Goal: Task Accomplishment & Management: Complete application form

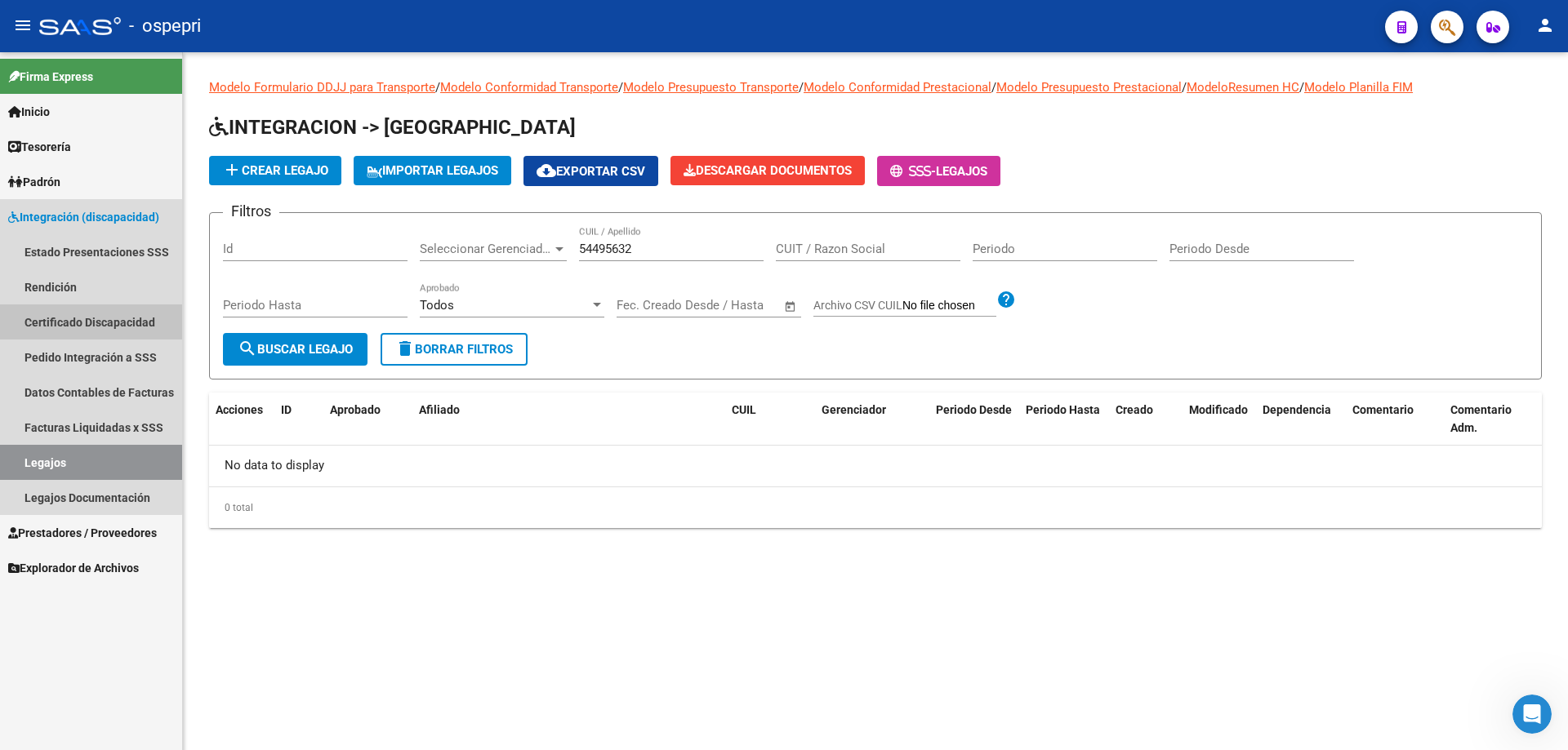
click at [89, 318] on link "Certificado Discapacidad" at bounding box center [90, 321] width 182 height 35
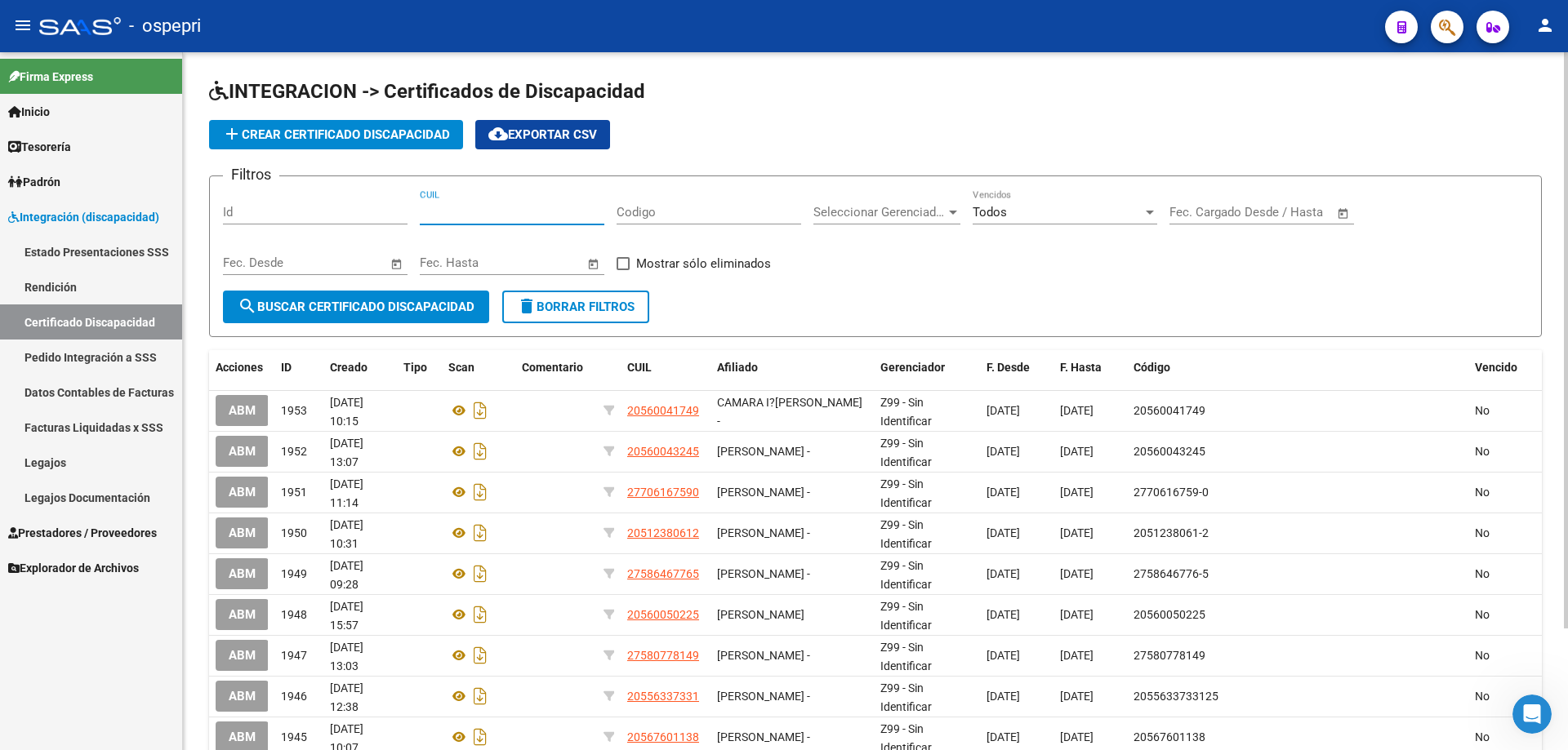
click at [474, 211] on input "CUIL" at bounding box center [512, 212] width 184 height 14
type input "23-42848878-4"
click at [354, 306] on span "search Buscar Certificado Discapacidad" at bounding box center [356, 306] width 237 height 14
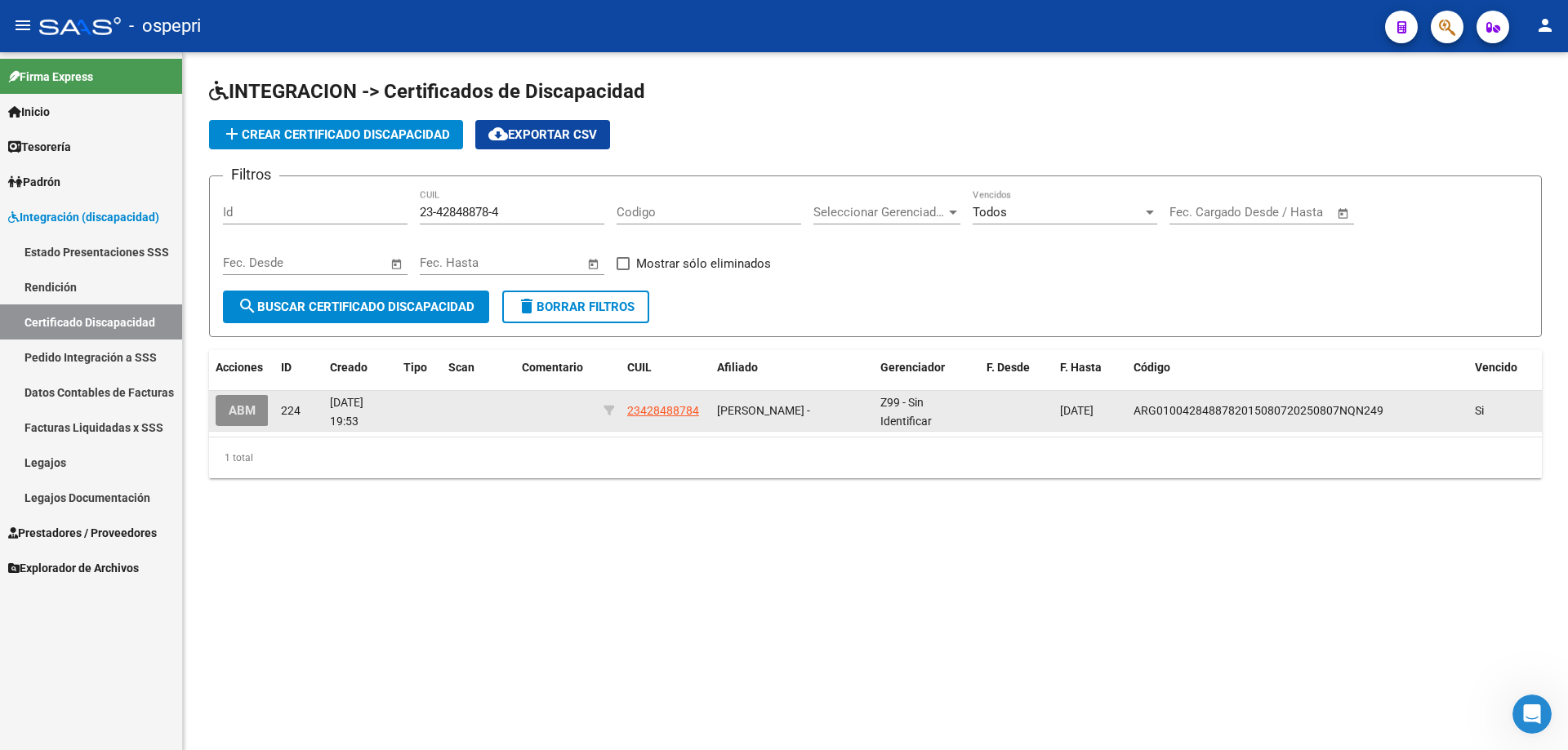
click at [258, 412] on button "ABM" at bounding box center [242, 411] width 53 height 30
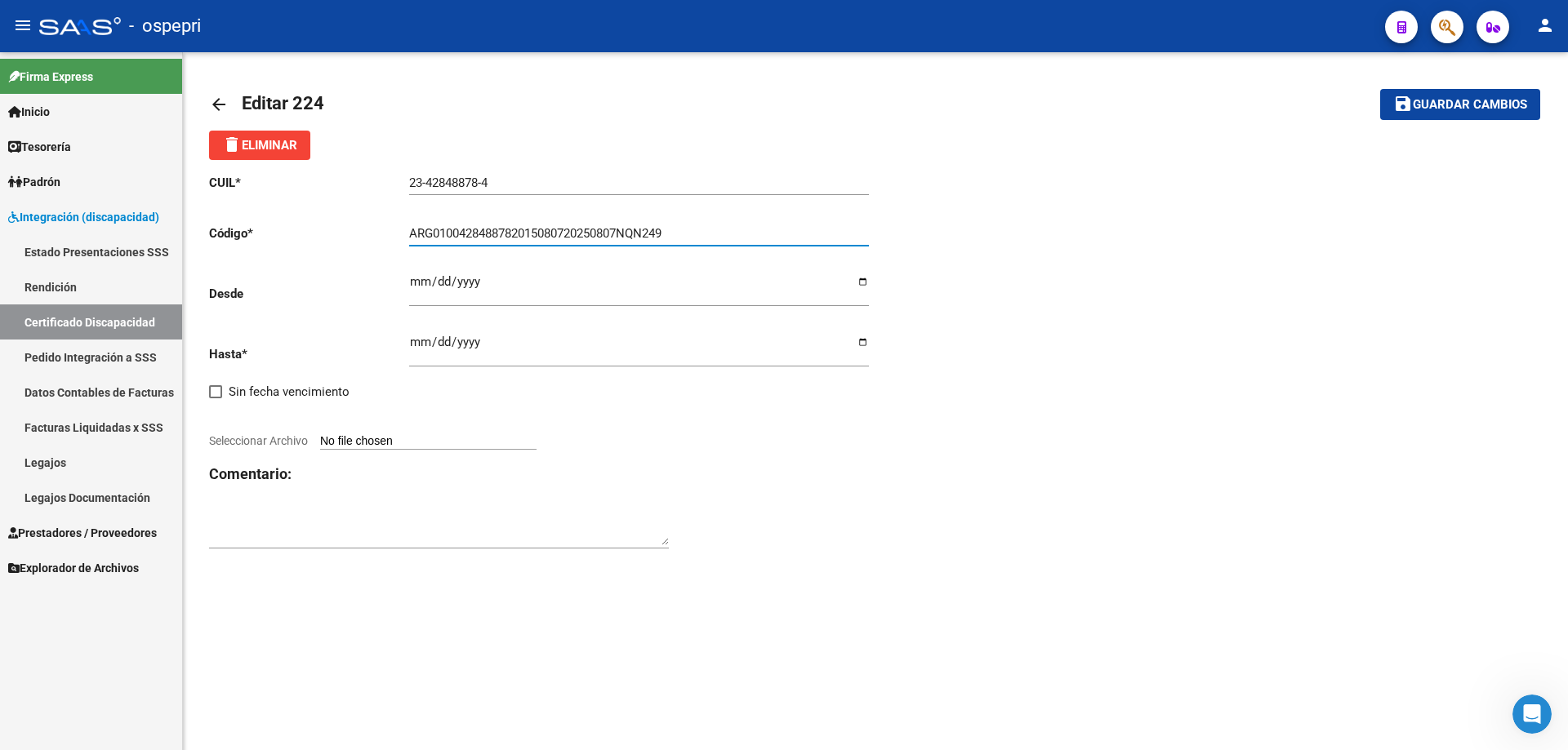
click at [694, 228] on input "ARG0100428488782015080720250807NQN249" at bounding box center [638, 233] width 459 height 14
drag, startPoint x: 694, startPoint y: 228, endPoint x: 329, endPoint y: 224, distance: 365.0
click at [329, 228] on app-form-text-field "Código * ARG0100428488782015080720250807NQN249 Ingresar el Codigo" at bounding box center [539, 233] width 660 height 14
type input "23428488784"
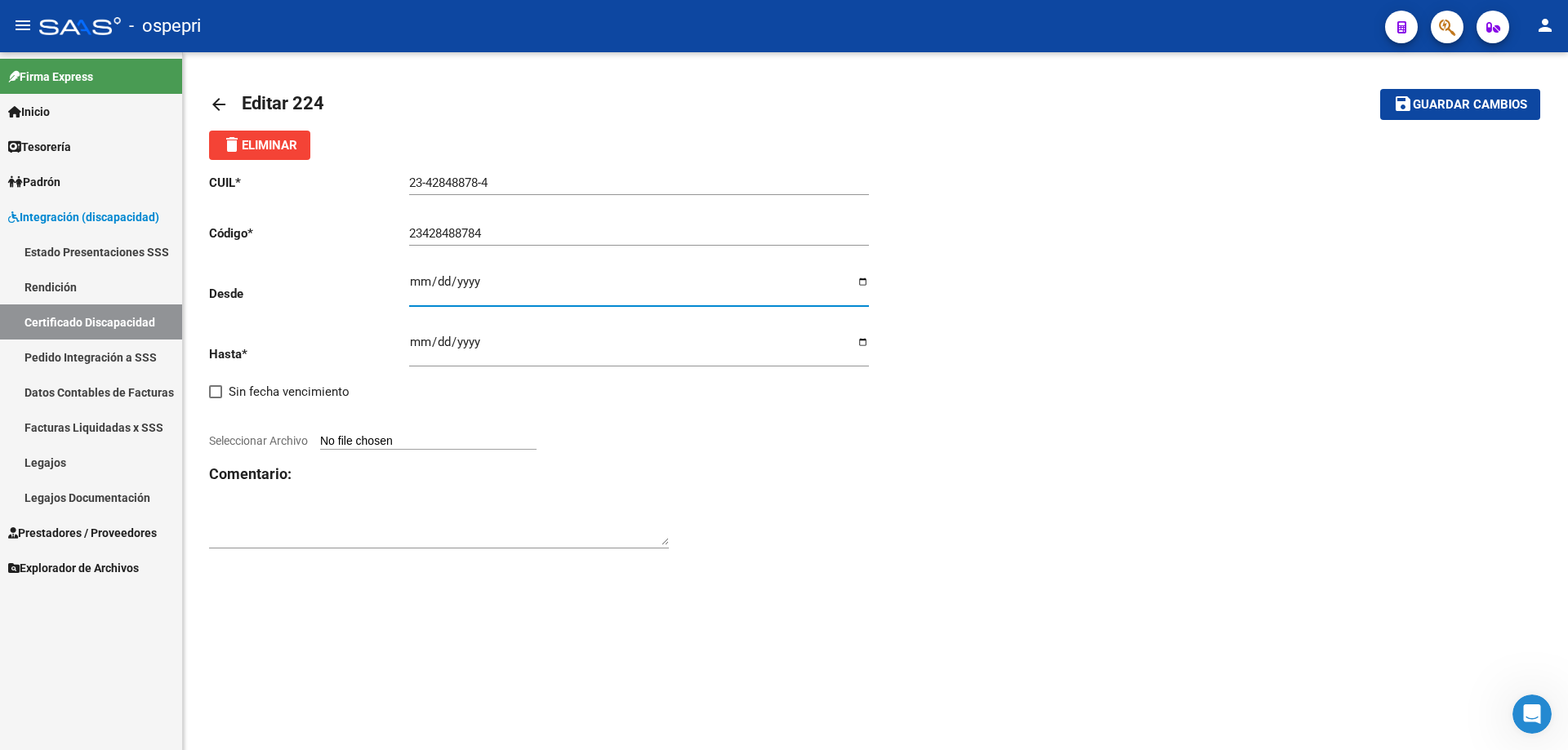
click at [420, 289] on input "Ingresar fec. Desde" at bounding box center [638, 287] width 459 height 26
type input "[DATE]"
click at [416, 343] on input "[DATE]" at bounding box center [638, 348] width 459 height 26
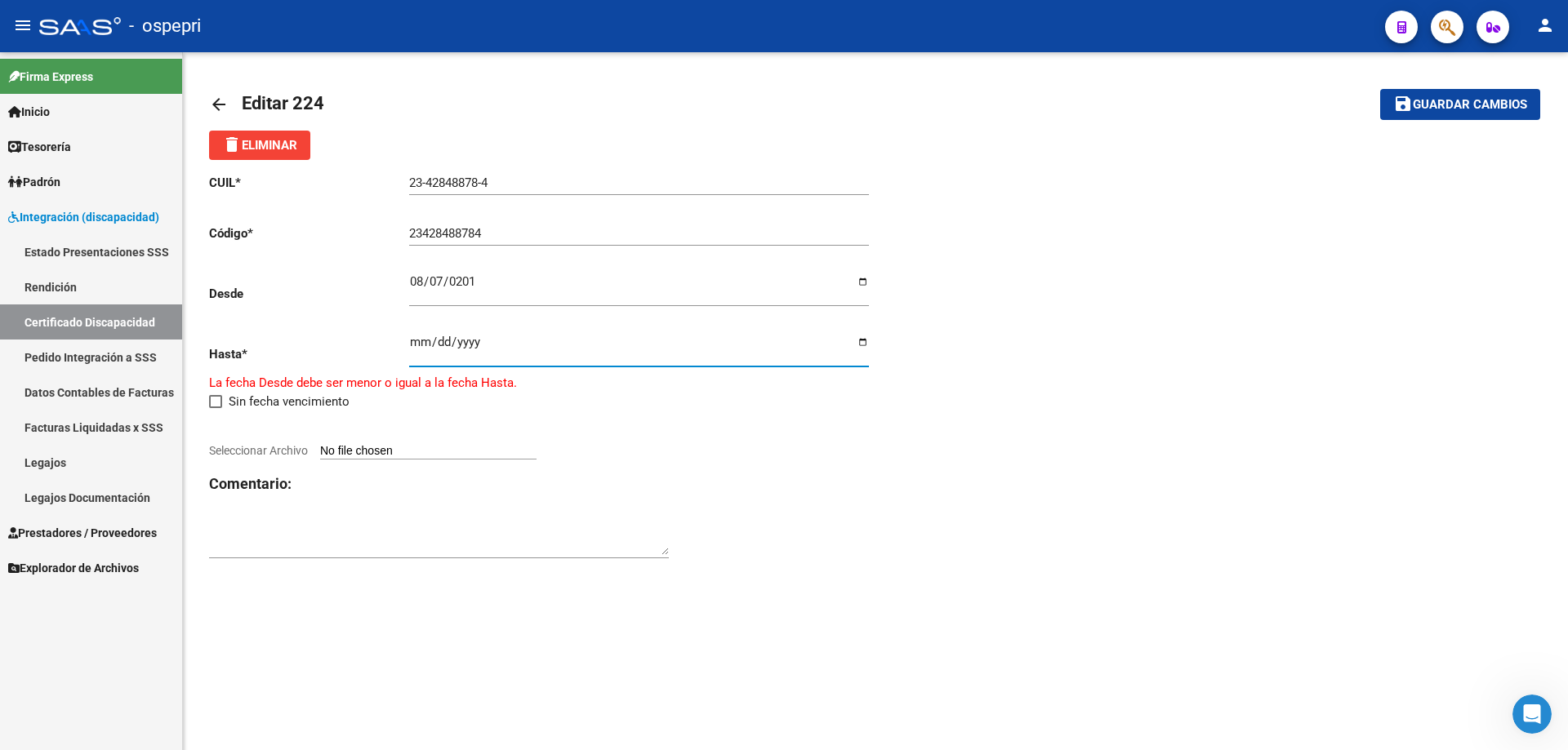
type input "[DATE]"
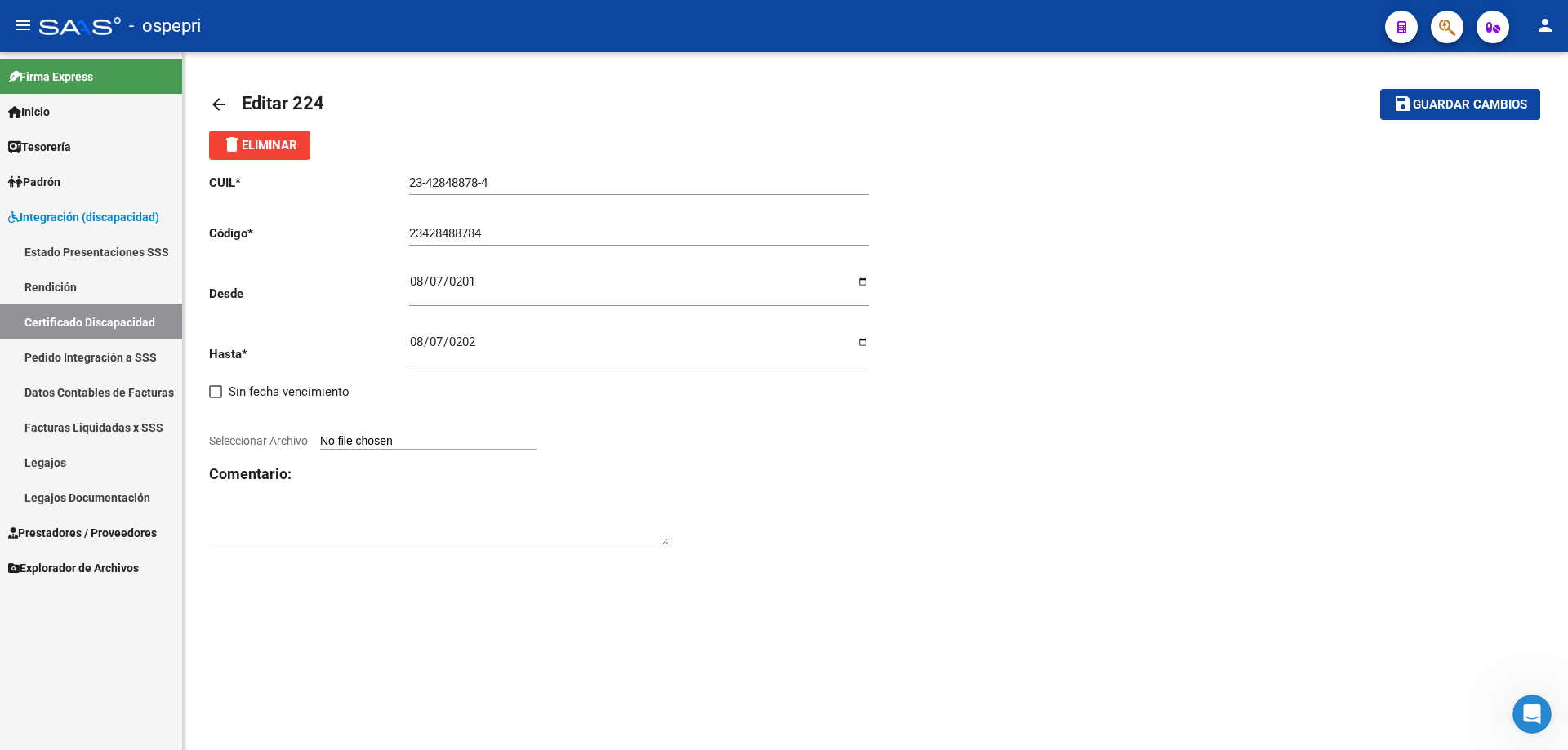
click at [260, 439] on span "Seleccionar Archivo" at bounding box center [259, 441] width 99 height 13
click at [320, 439] on input "Seleccionar Archivo" at bounding box center [429, 442] width 217 height 15
click at [263, 439] on span "Seleccionar Archivo" at bounding box center [259, 441] width 99 height 13
click at [320, 439] on input "Seleccionar Archivo" at bounding box center [429, 442] width 217 height 15
type input "C:\fakepath\Prorroga [PERSON_NAME].pdf"
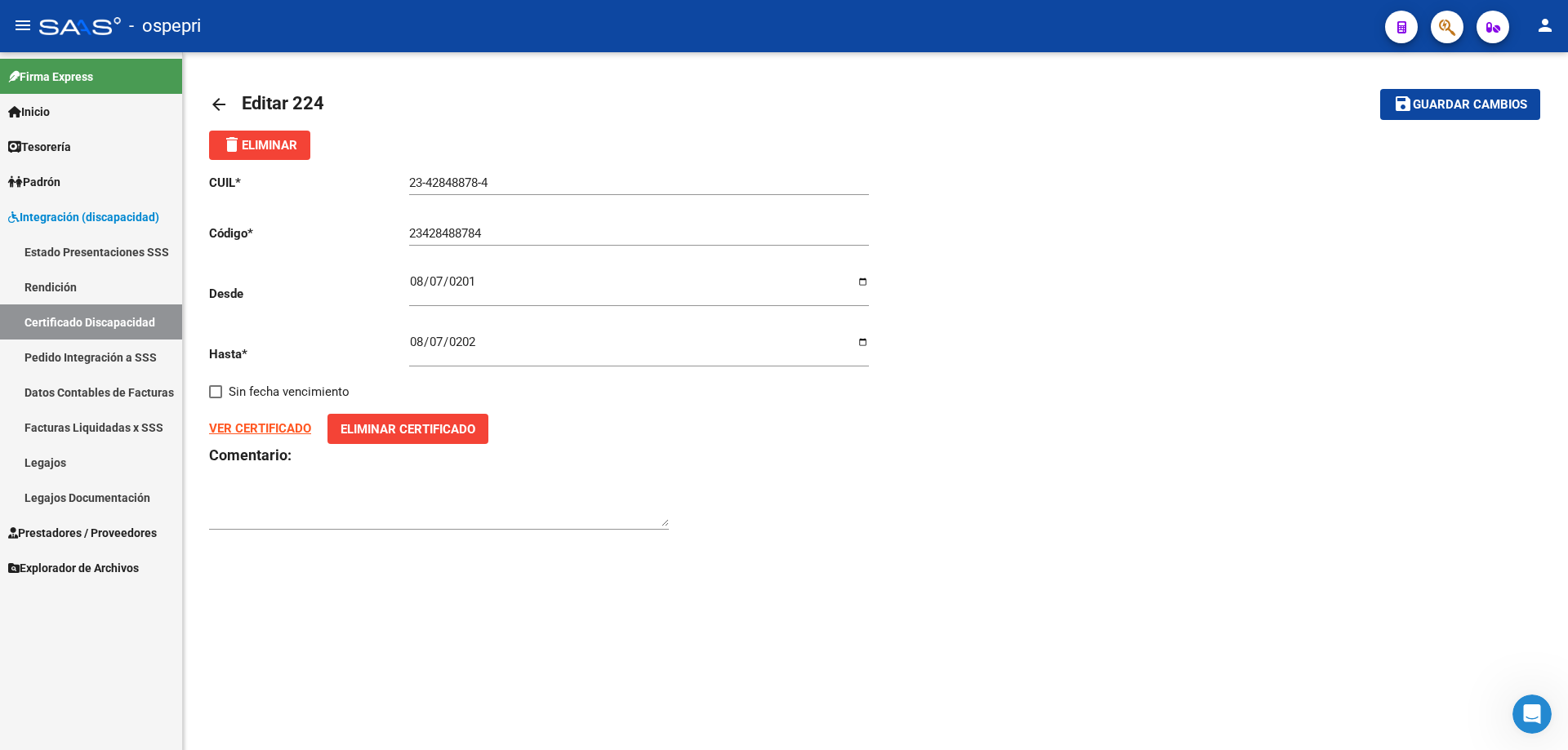
click at [251, 431] on strong "VER CERTIFICADO" at bounding box center [260, 428] width 102 height 14
click at [1443, 106] on span "Guardar cambios" at bounding box center [1470, 105] width 114 height 14
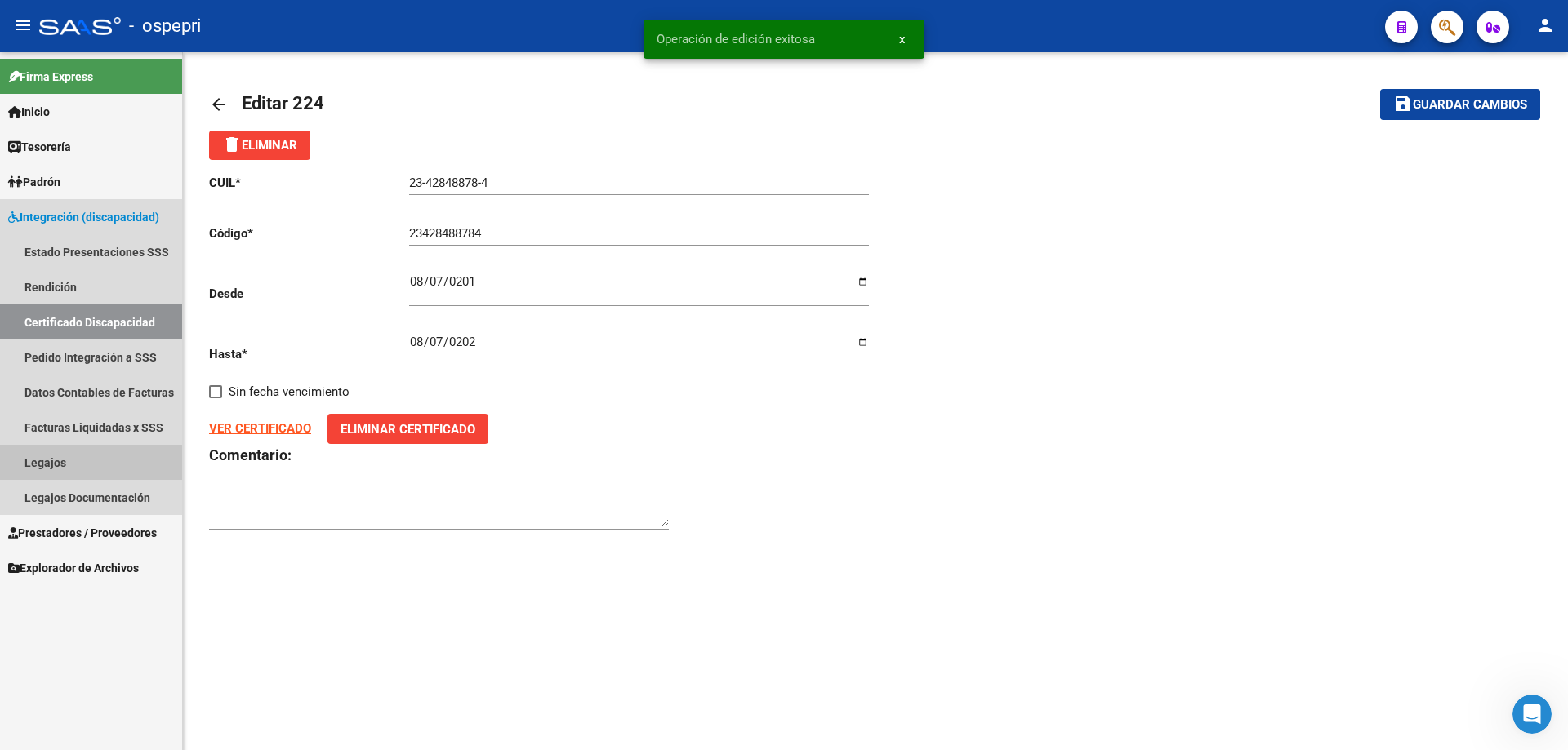
click at [58, 465] on link "Legajos" at bounding box center [90, 462] width 182 height 35
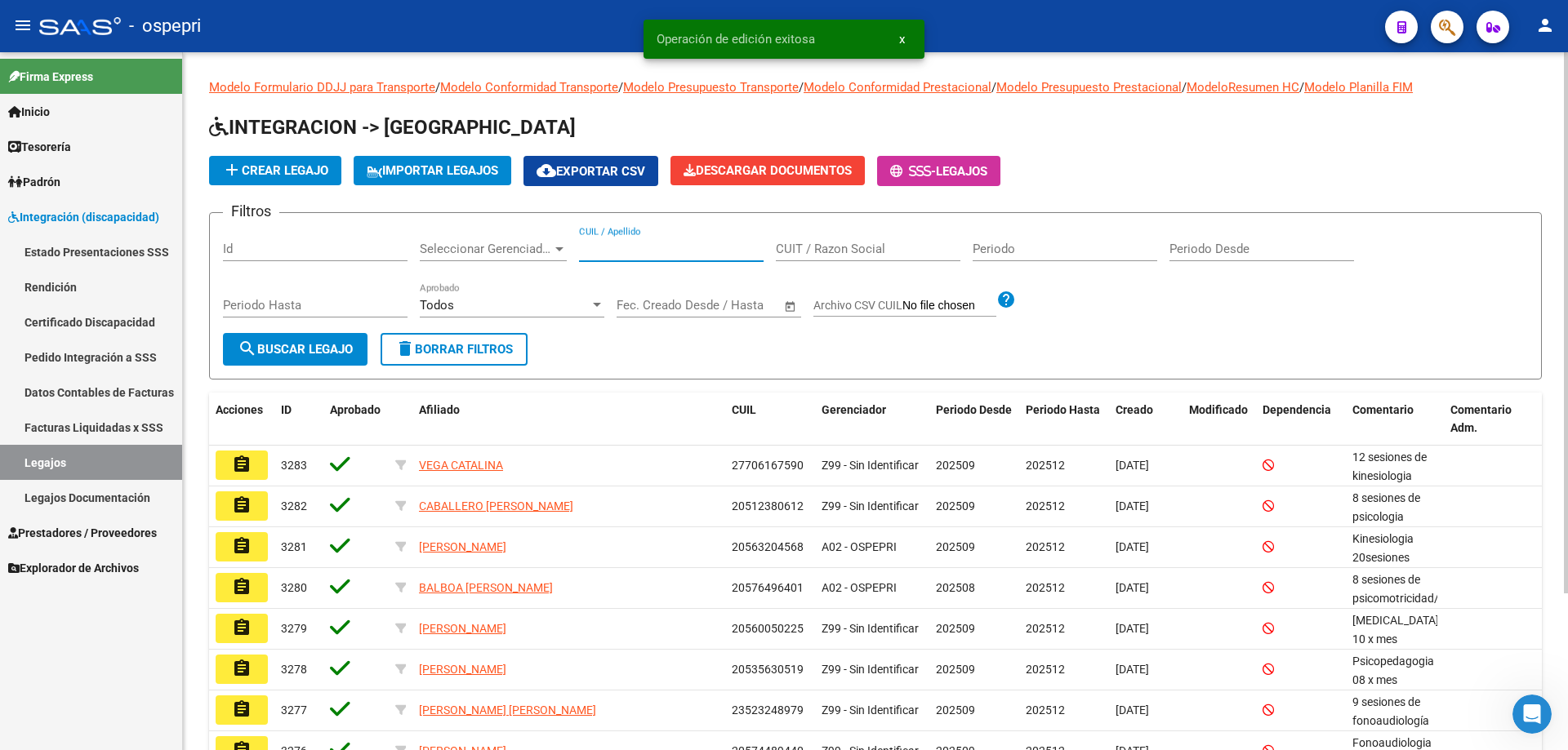
click at [600, 247] on input "CUIL / Apellido" at bounding box center [671, 248] width 184 height 14
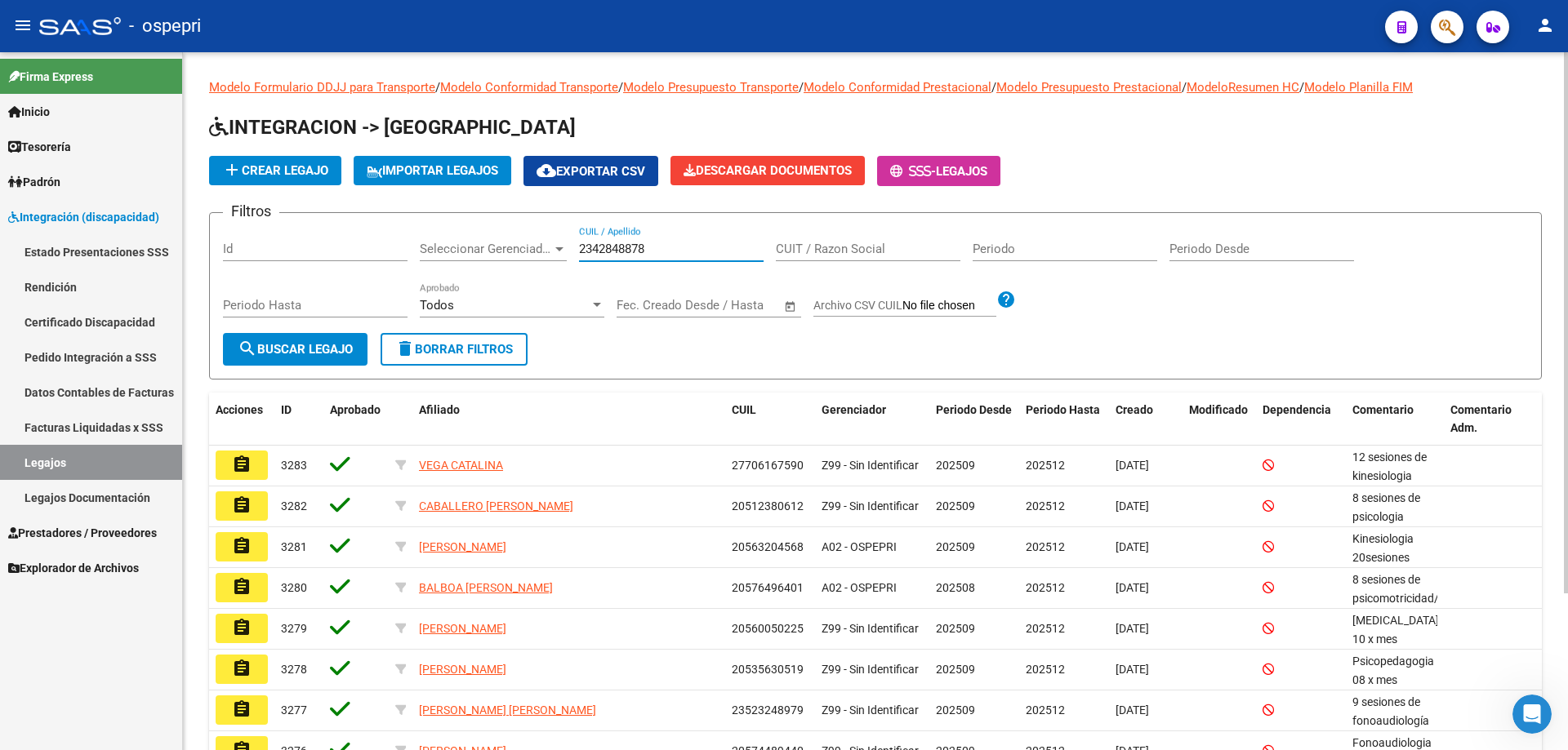
type input "2342848878"
click at [276, 346] on span "search Buscar Legajo" at bounding box center [295, 349] width 115 height 14
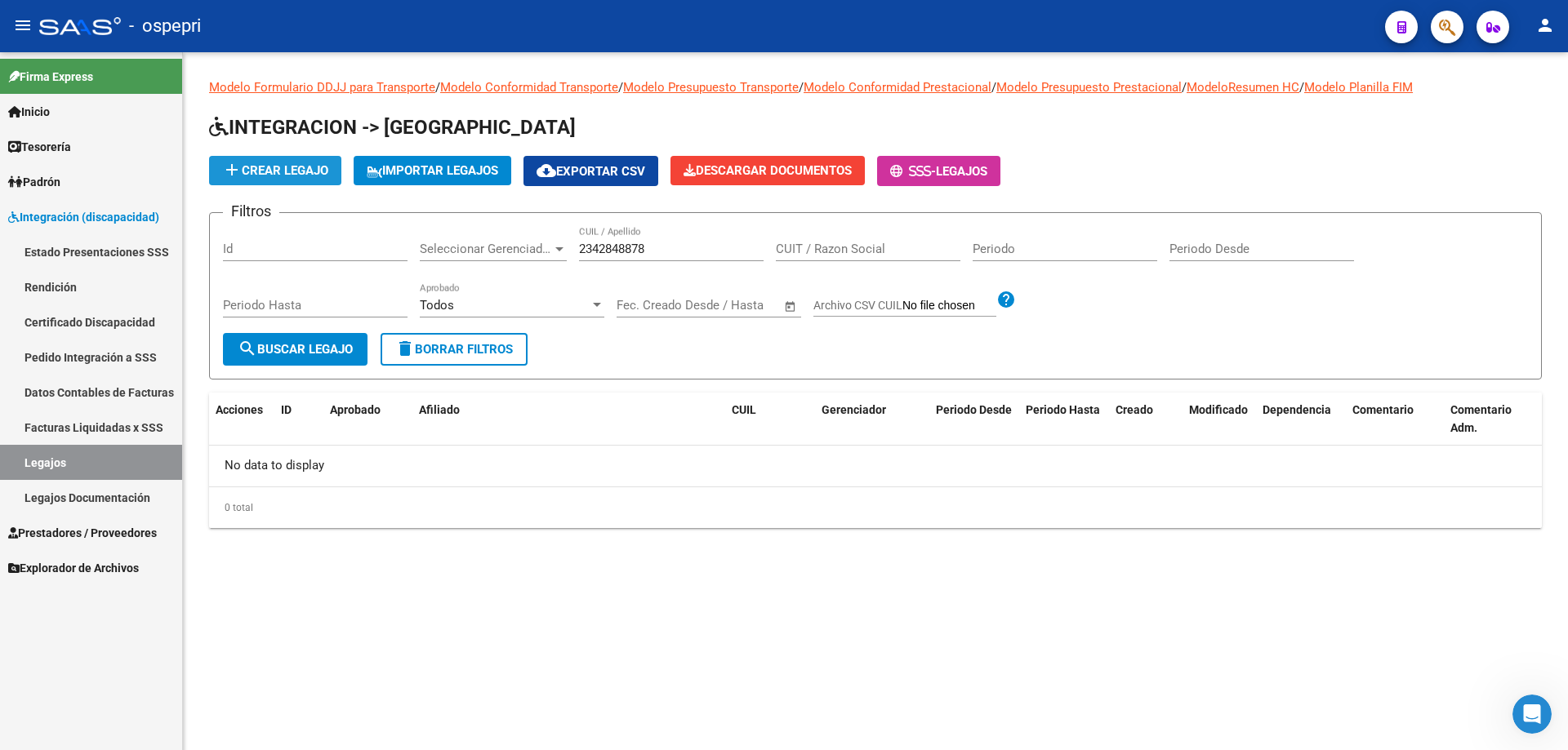
click at [282, 165] on span "add Crear Legajo" at bounding box center [276, 170] width 106 height 14
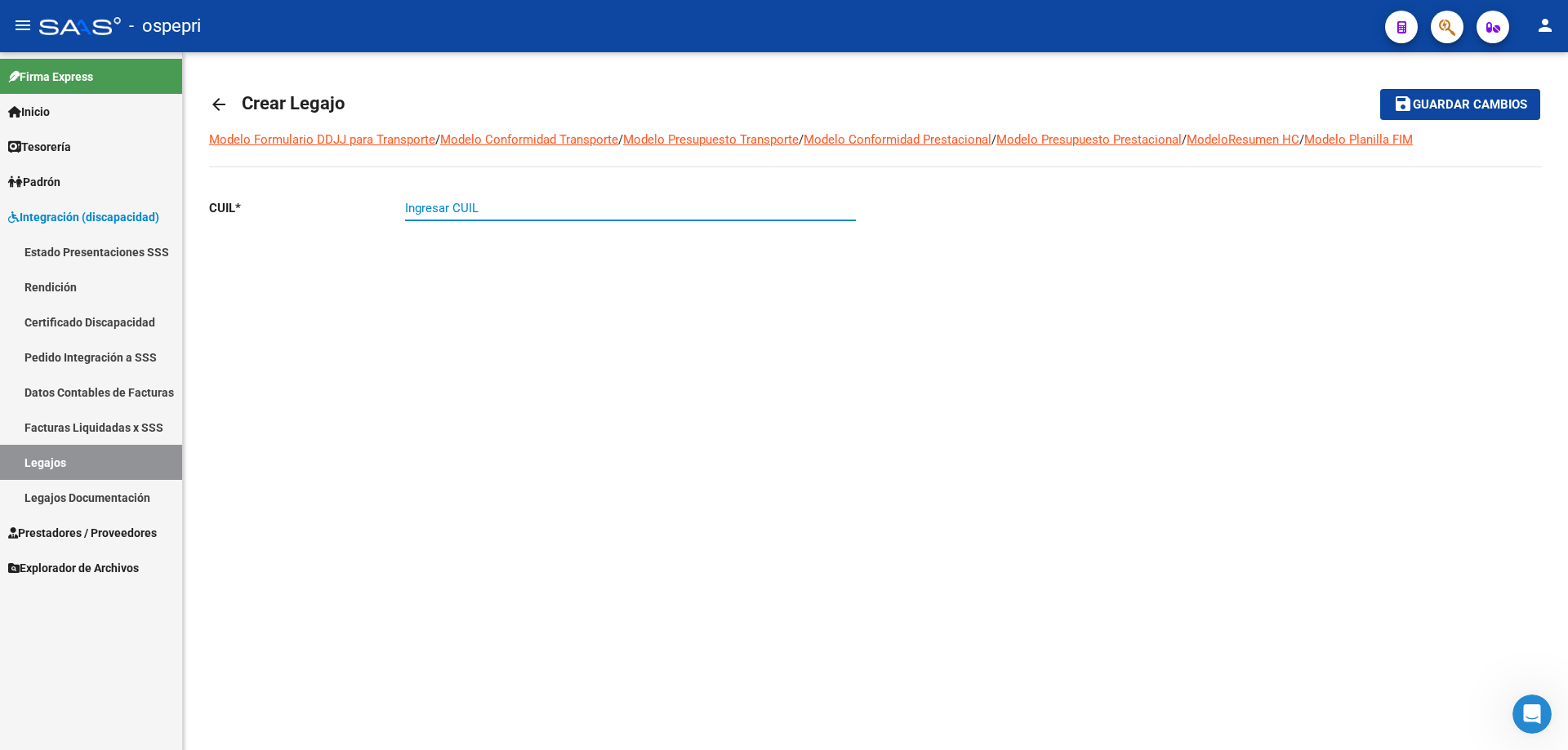
click at [434, 202] on input "Ingresar CUIL" at bounding box center [630, 207] width 451 height 14
type input "23-42848878-4"
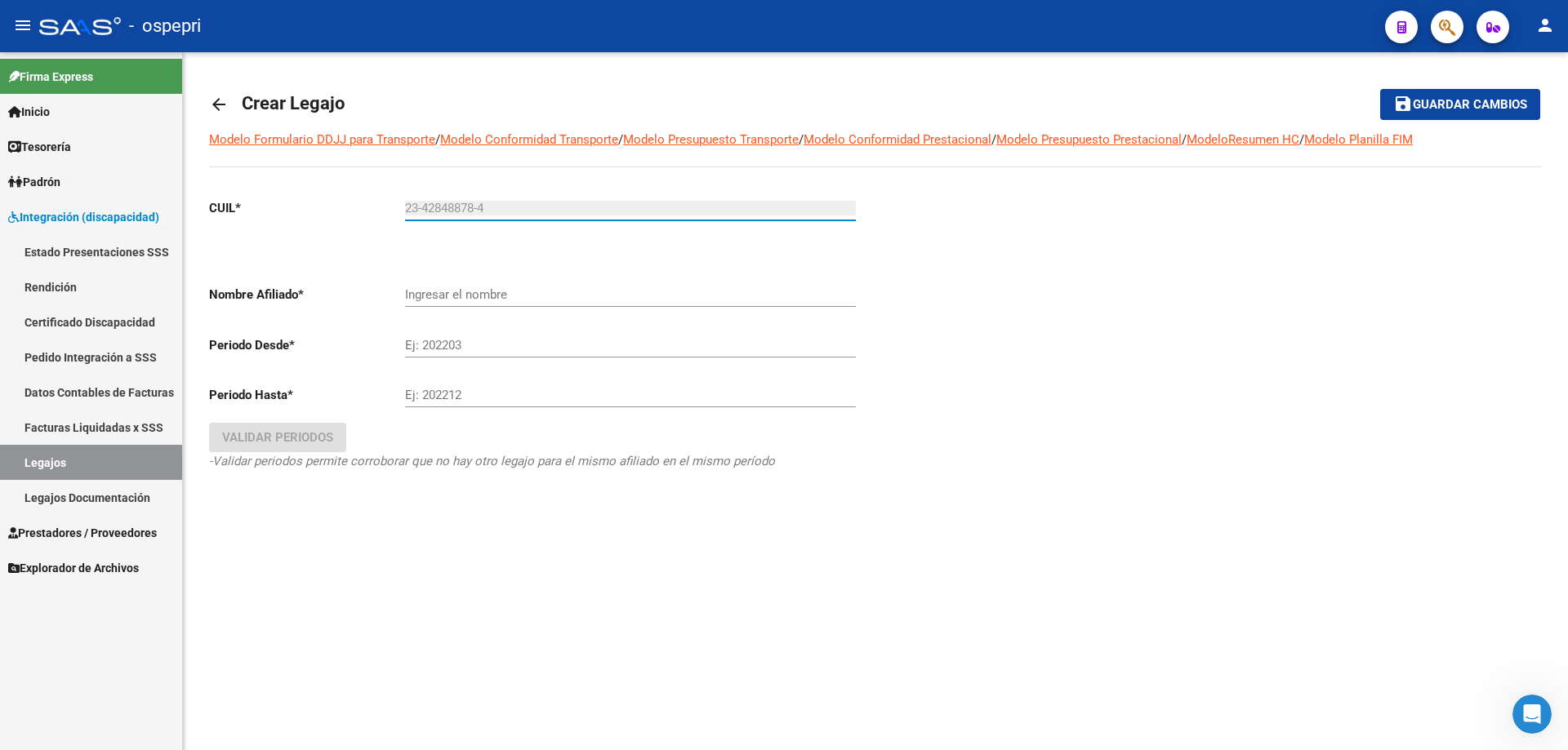
type input "[PERSON_NAME] [PERSON_NAME]"
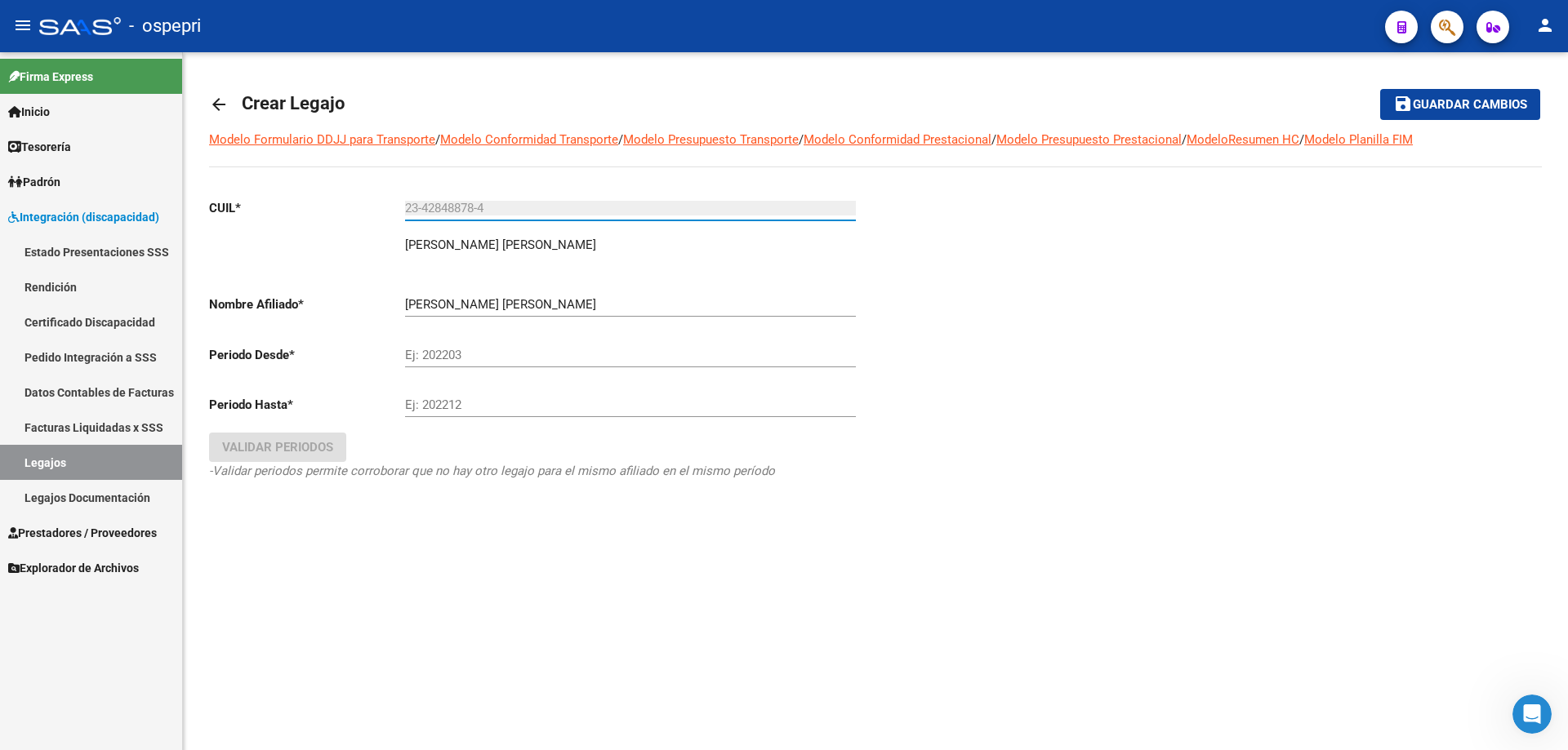
type input "23-42848878-4"
click at [457, 360] on input "Ej: 202203" at bounding box center [630, 355] width 451 height 14
type input "202509"
click at [462, 404] on input "Ej: 202212" at bounding box center [630, 404] width 451 height 14
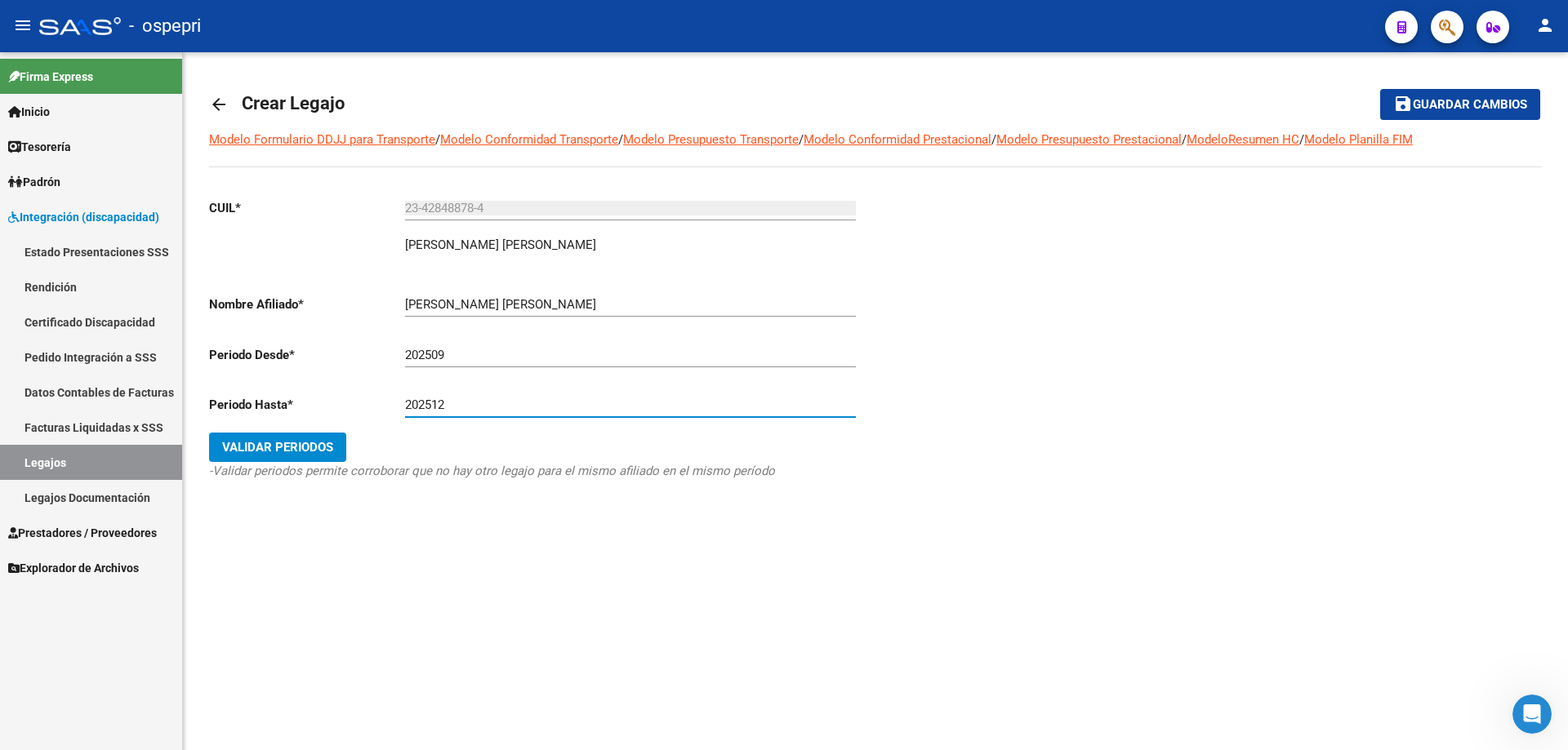
type input "202512"
click at [300, 445] on span "Validar Periodos" at bounding box center [278, 447] width 111 height 14
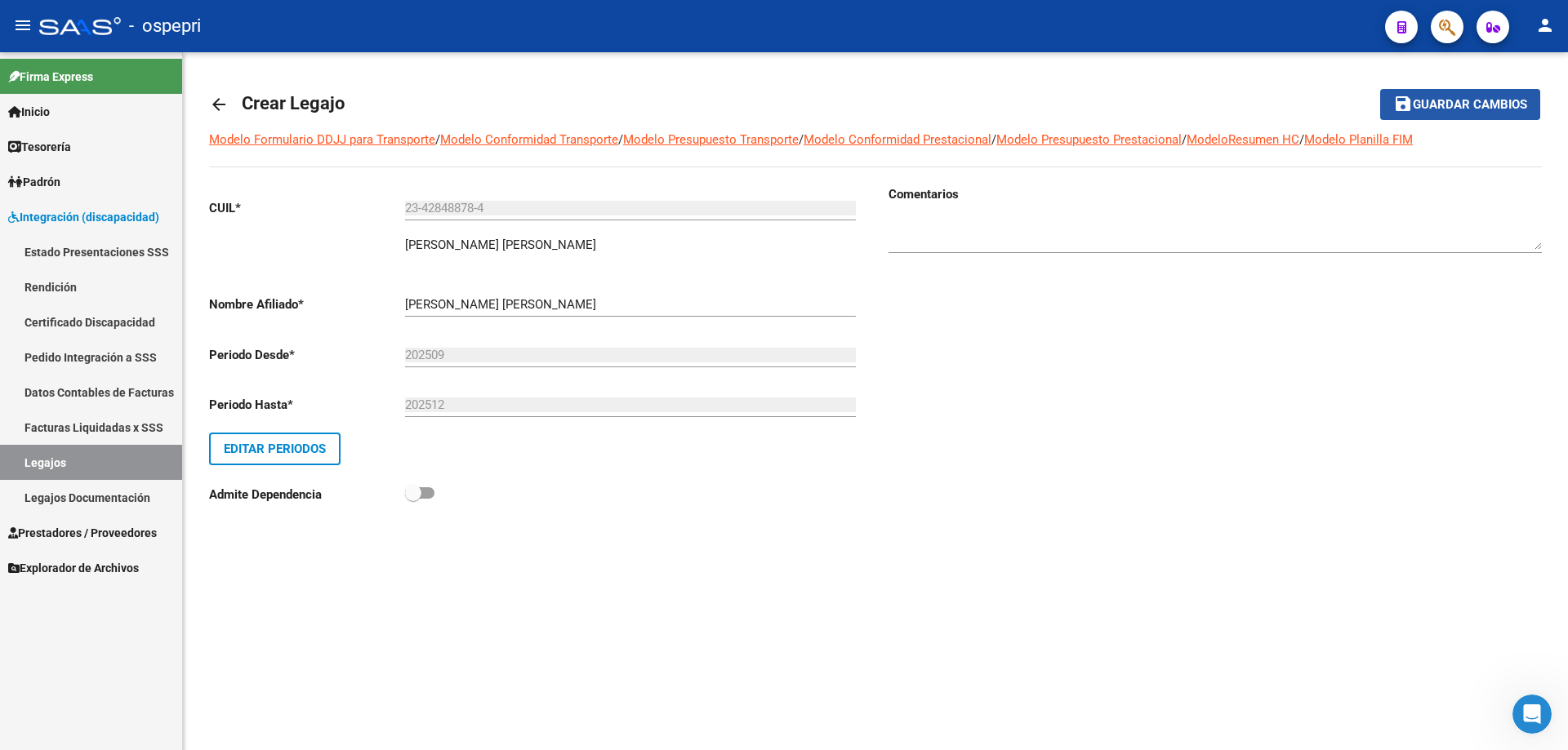
click at [1503, 103] on span "Guardar cambios" at bounding box center [1470, 105] width 114 height 14
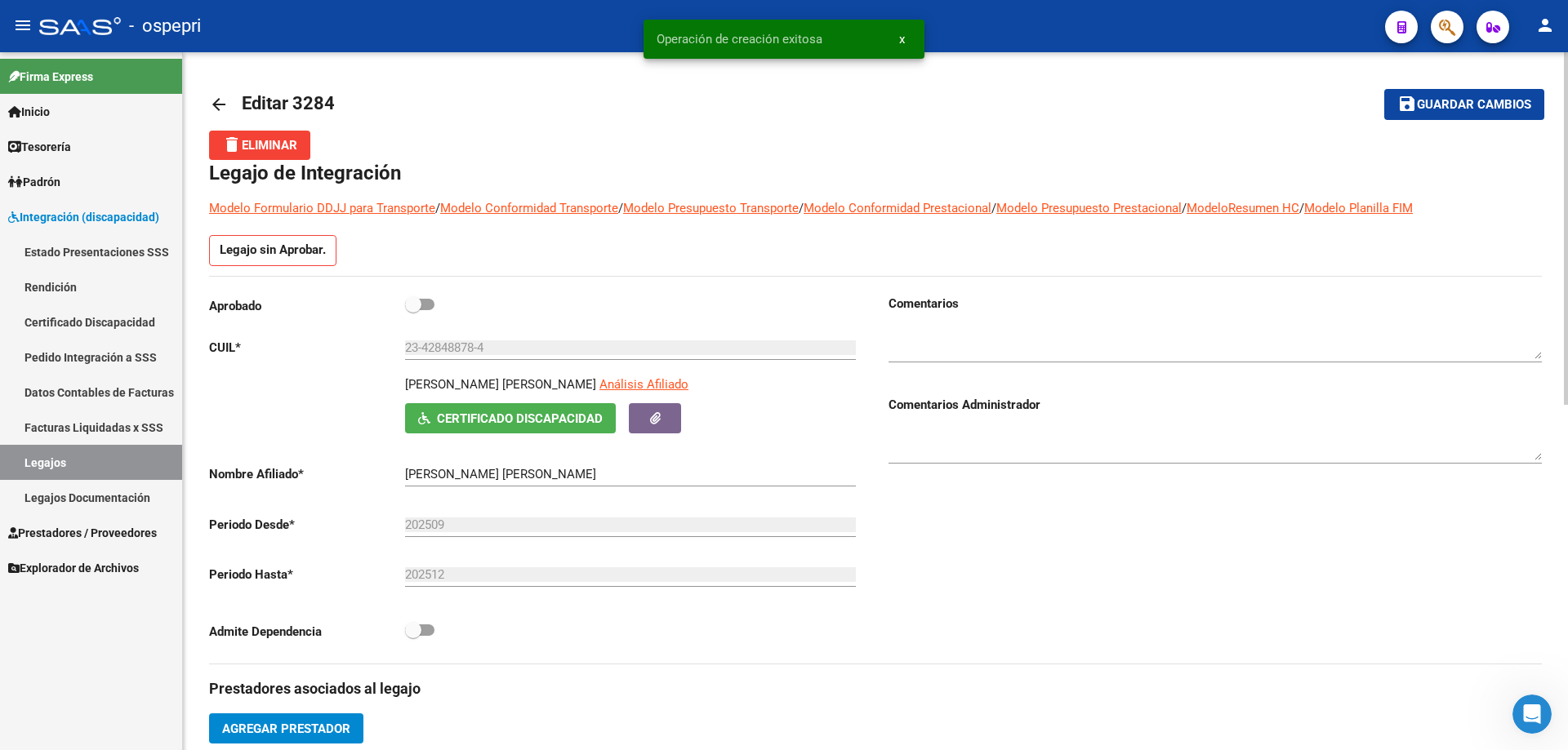
click at [427, 298] on span at bounding box center [419, 304] width 29 height 11
click at [414, 310] on input "checkbox" at bounding box center [413, 310] width 1 height 1
checkbox input "true"
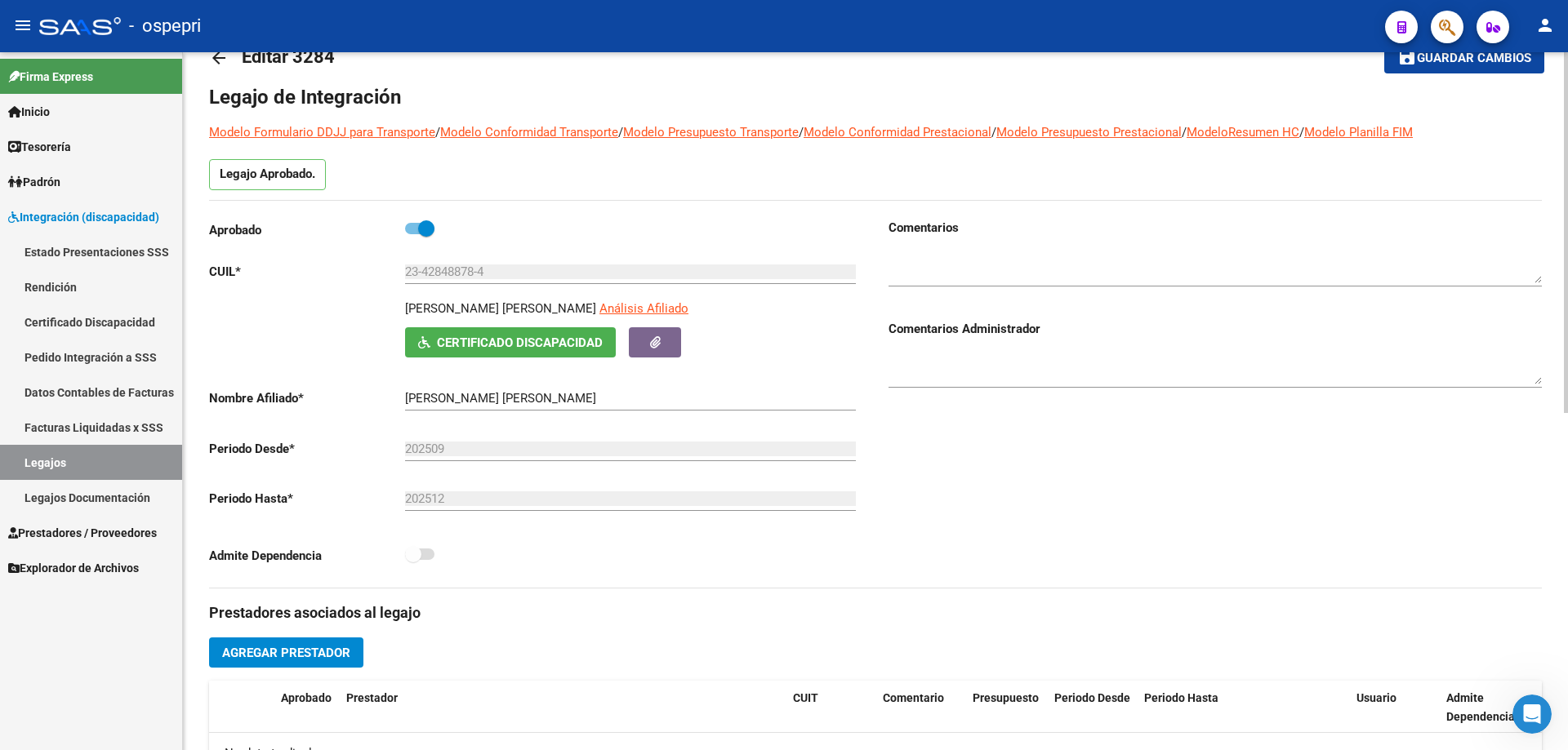
scroll to position [82, 0]
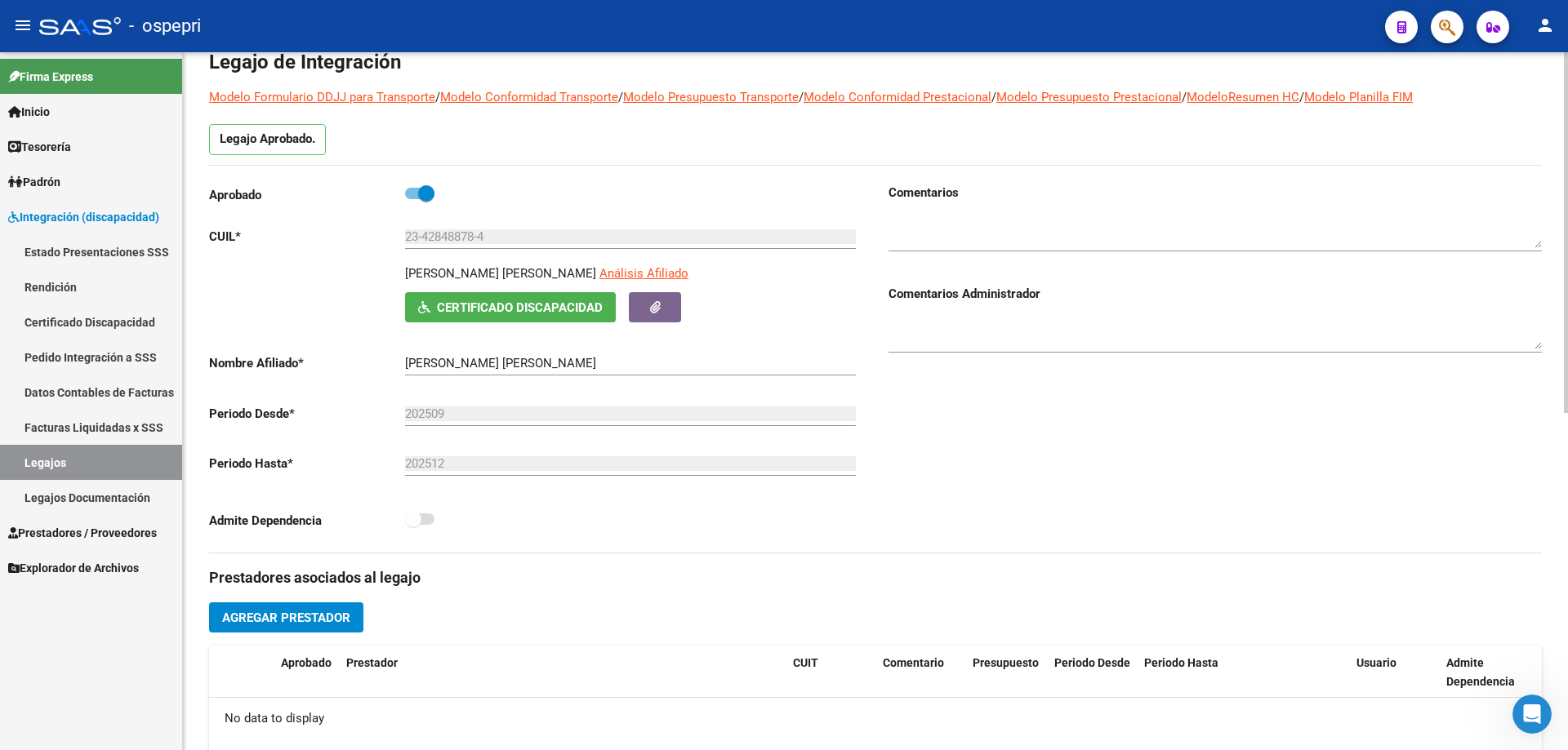
click at [321, 616] on span "Agregar Prestador" at bounding box center [286, 617] width 128 height 14
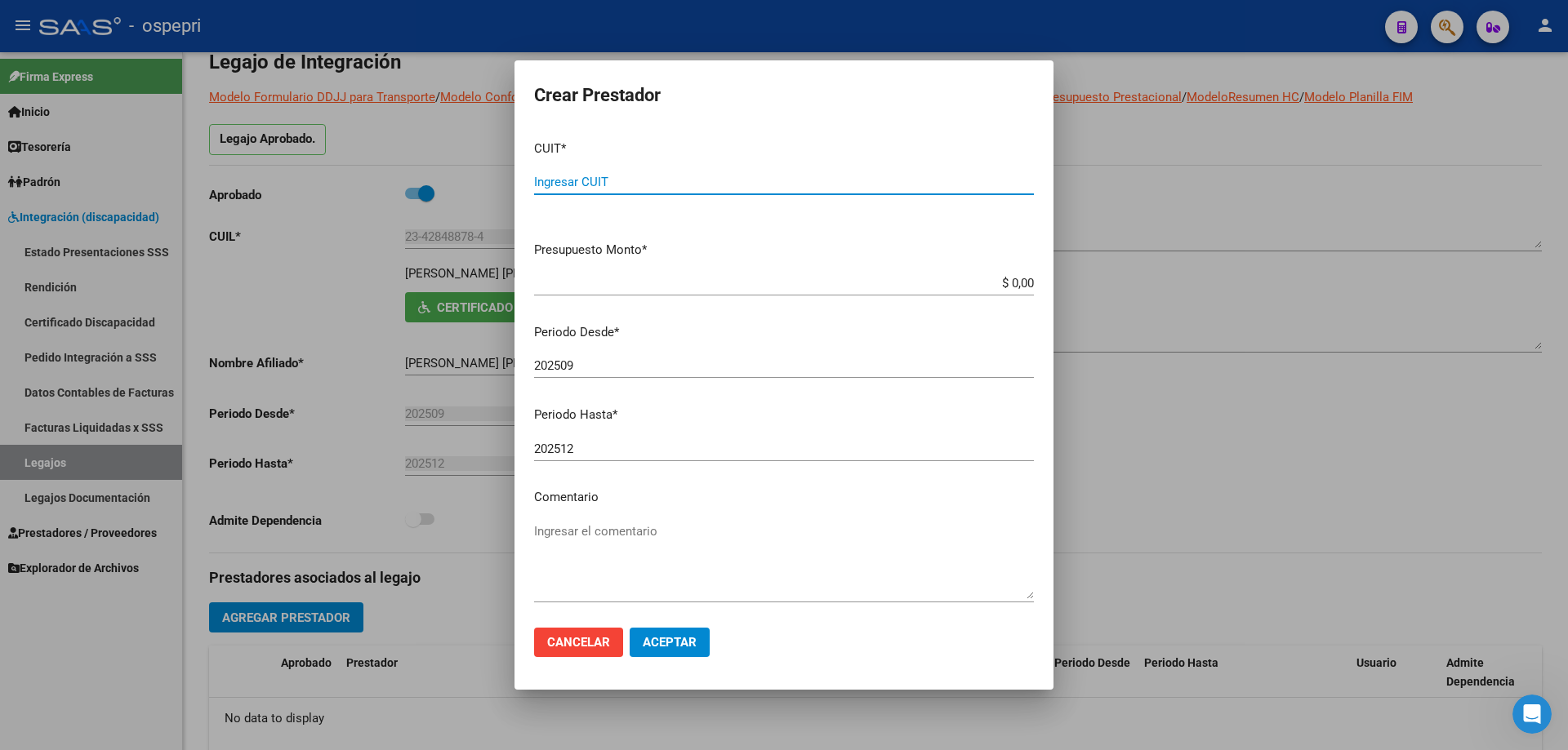
click at [564, 174] on div "Ingresar CUIT" at bounding box center [784, 183] width 500 height 25
type input "27-35856624-9"
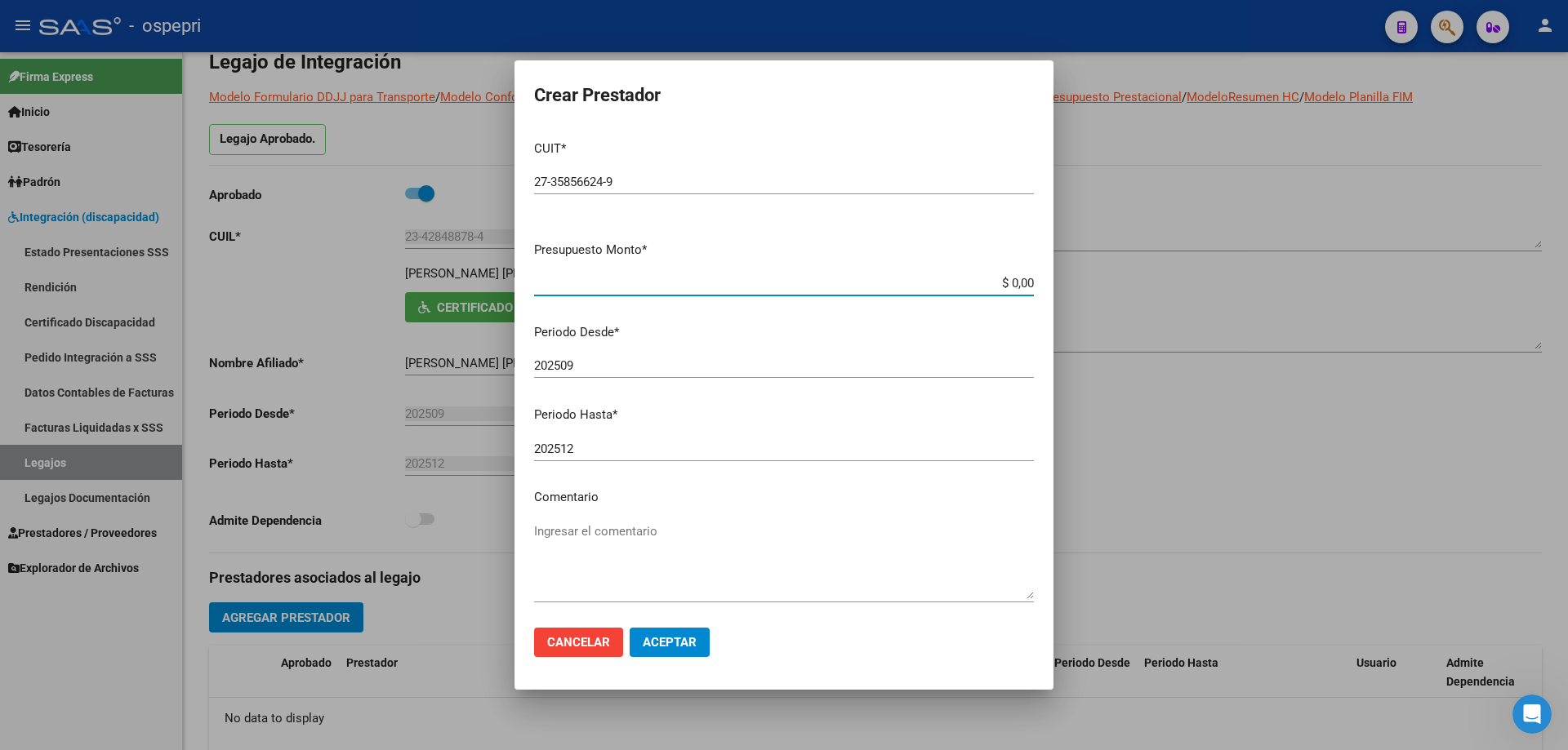
click at [1020, 281] on input "$ 0,00" at bounding box center [784, 282] width 500 height 14
drag, startPoint x: 1020, startPoint y: 281, endPoint x: 968, endPoint y: 290, distance: 52.8
click at [968, 290] on input "$ 0,00" at bounding box center [784, 282] width 500 height 14
type input "$ 14.844,72"
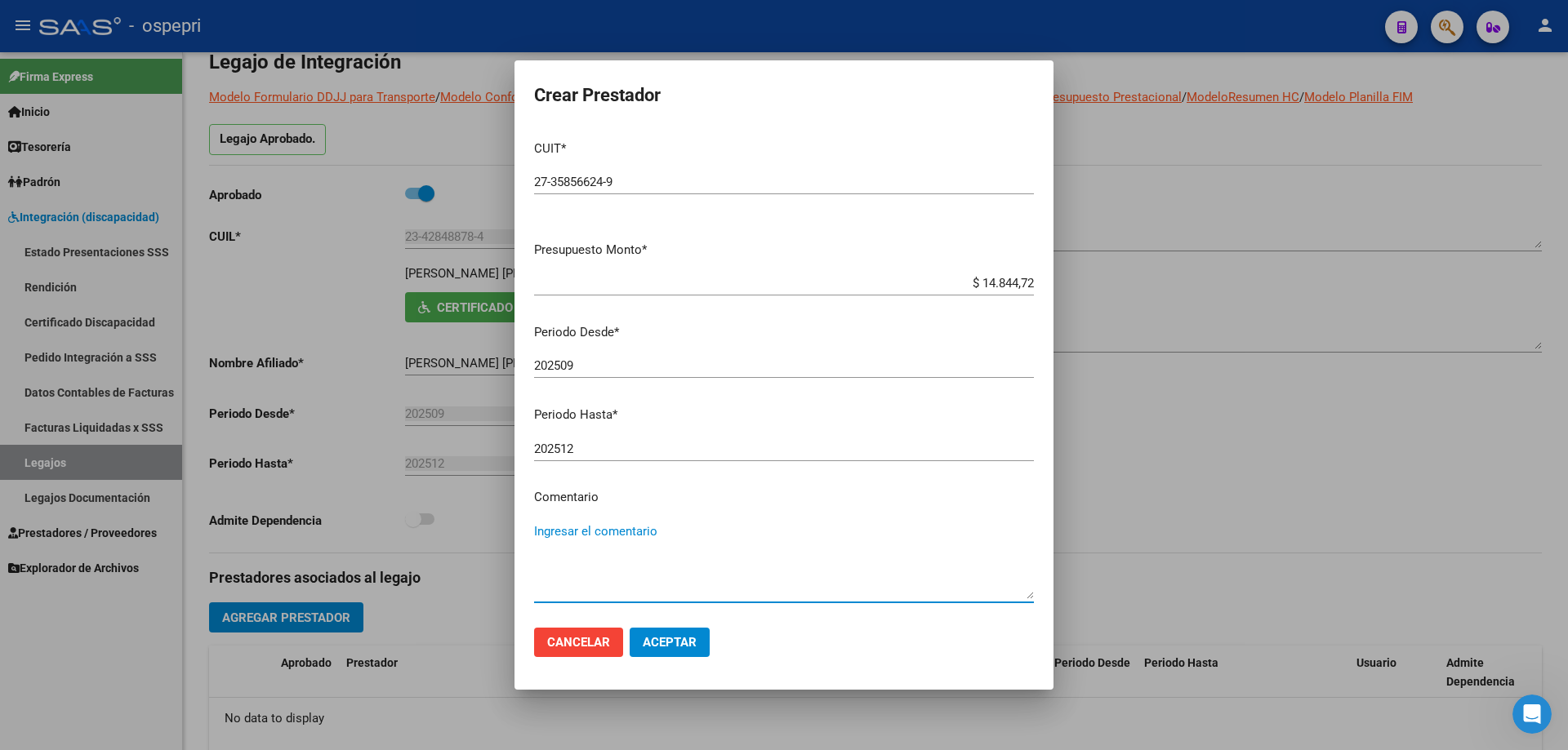
click at [678, 534] on textarea "Ingresar el comentario" at bounding box center [784, 561] width 500 height 77
type textarea "12 x mes septiembre / [DATE]"
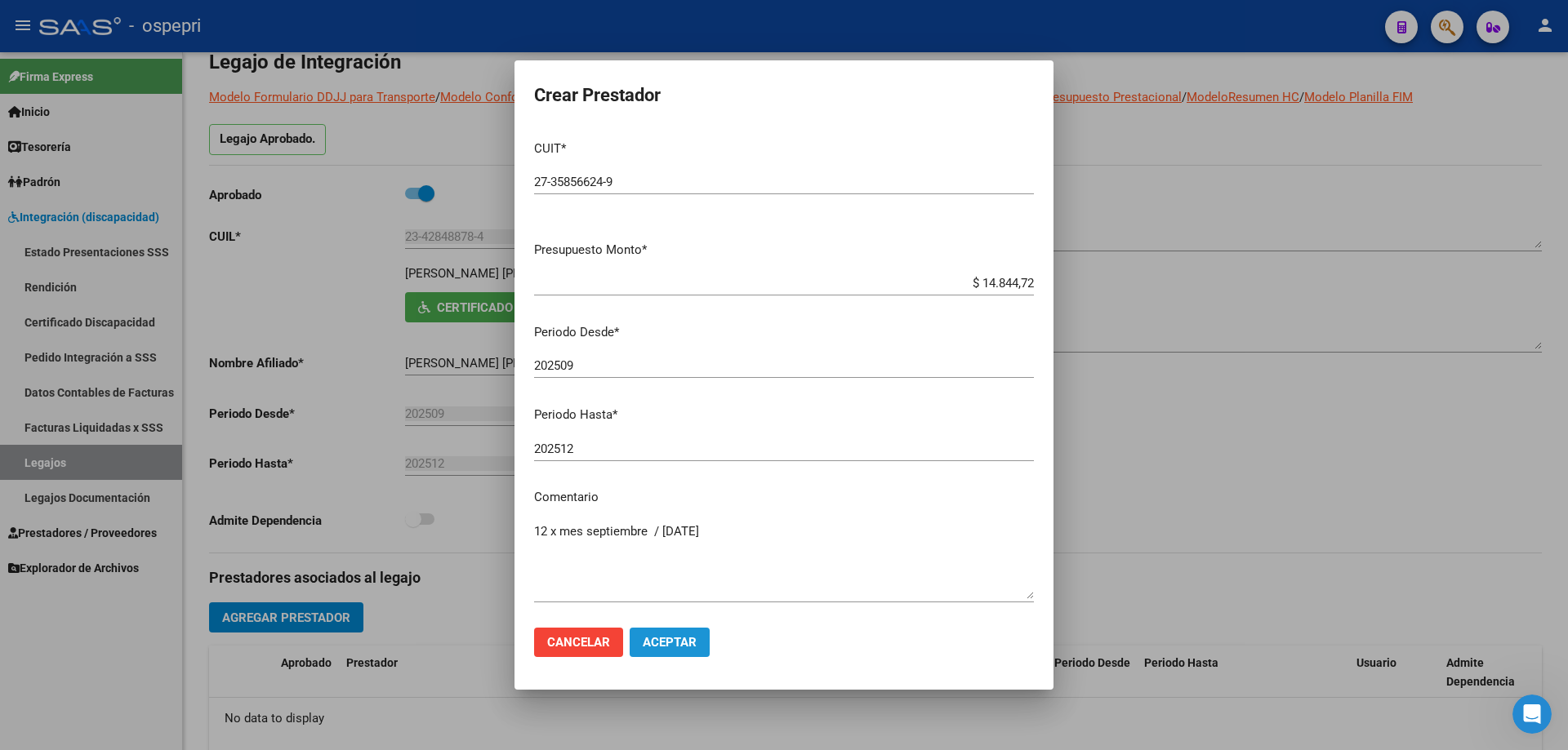
click at [673, 642] on span "Aceptar" at bounding box center [669, 642] width 54 height 14
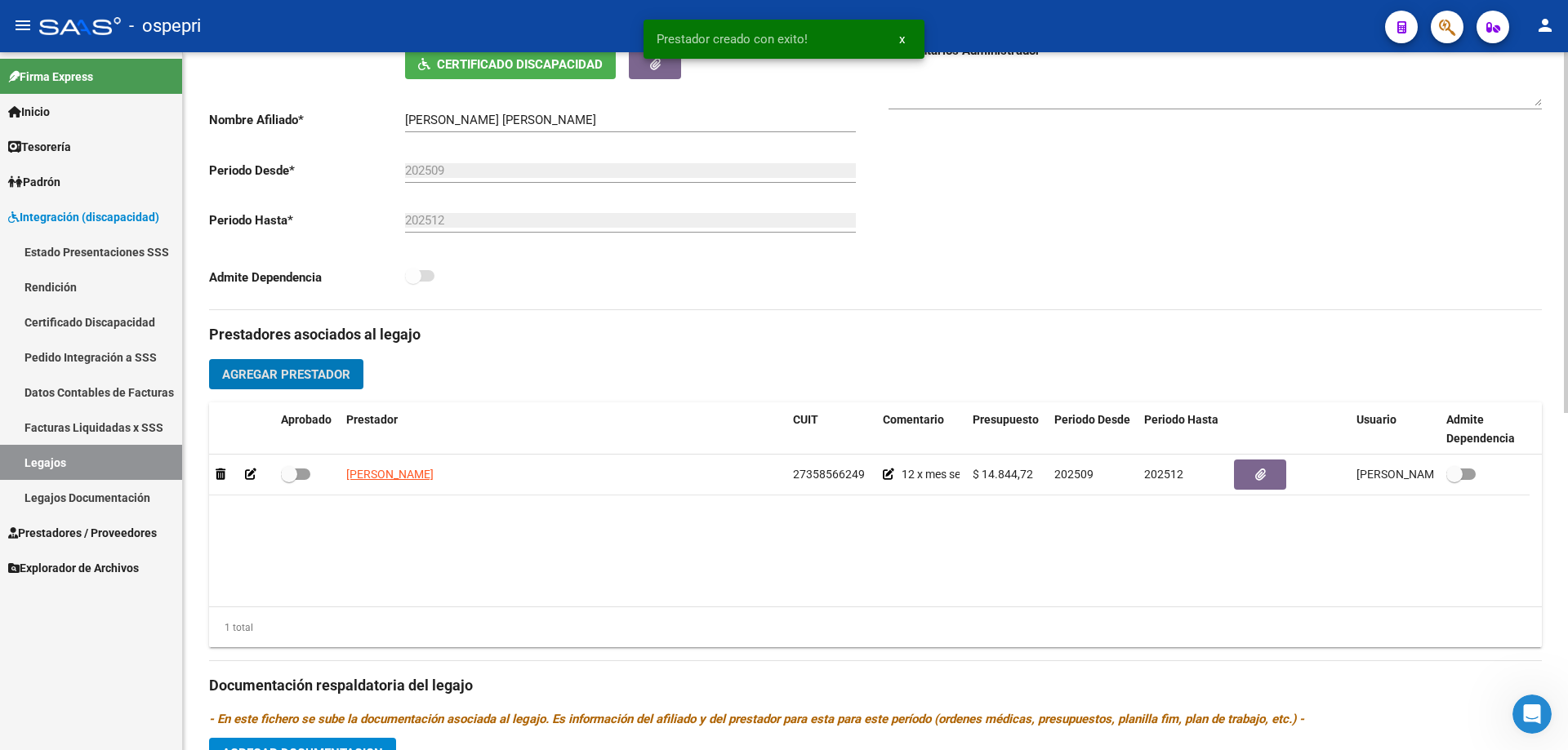
scroll to position [490, 0]
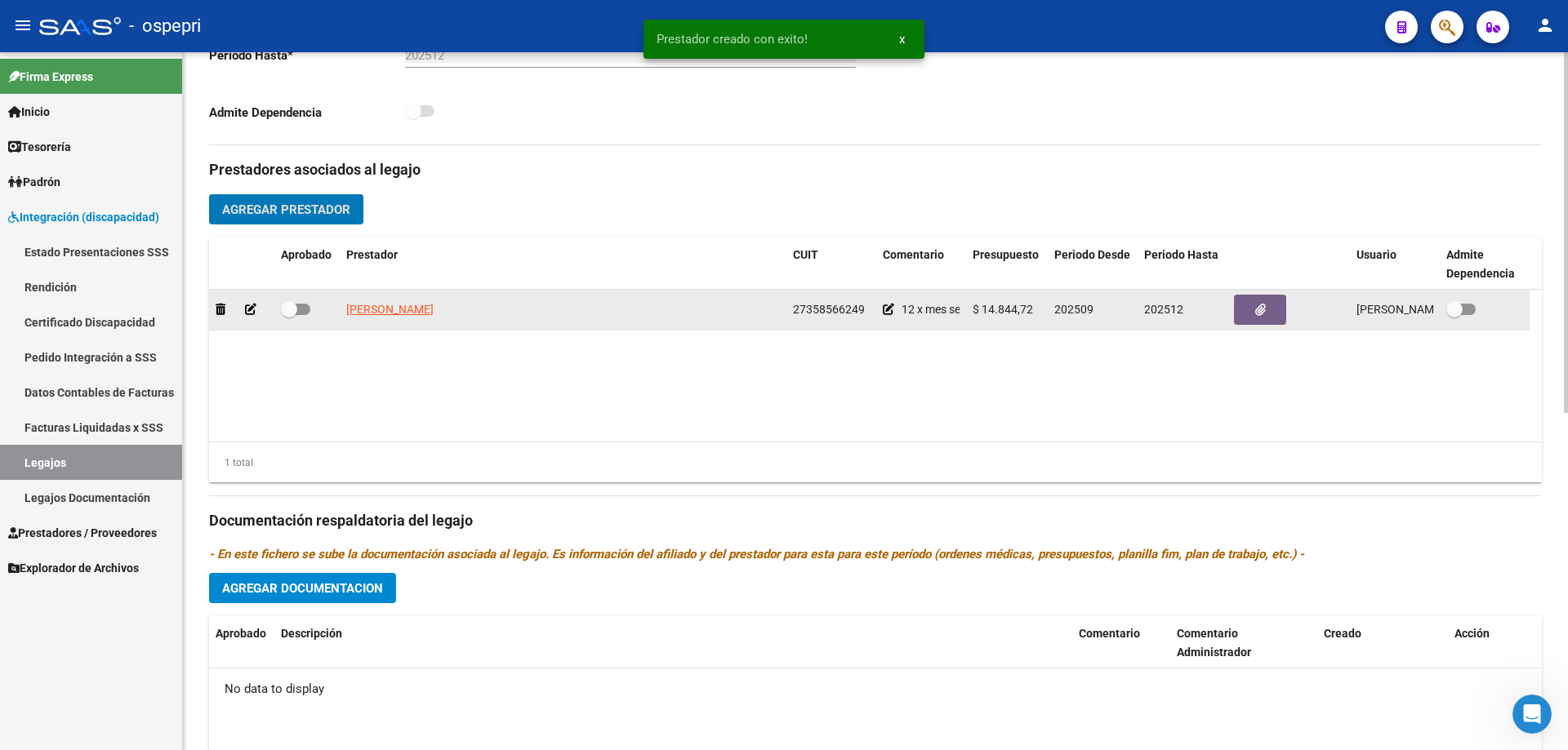
click at [294, 302] on span at bounding box center [288, 309] width 16 height 16
click at [289, 315] on input "checkbox" at bounding box center [288, 315] width 1 height 1
checkbox input "true"
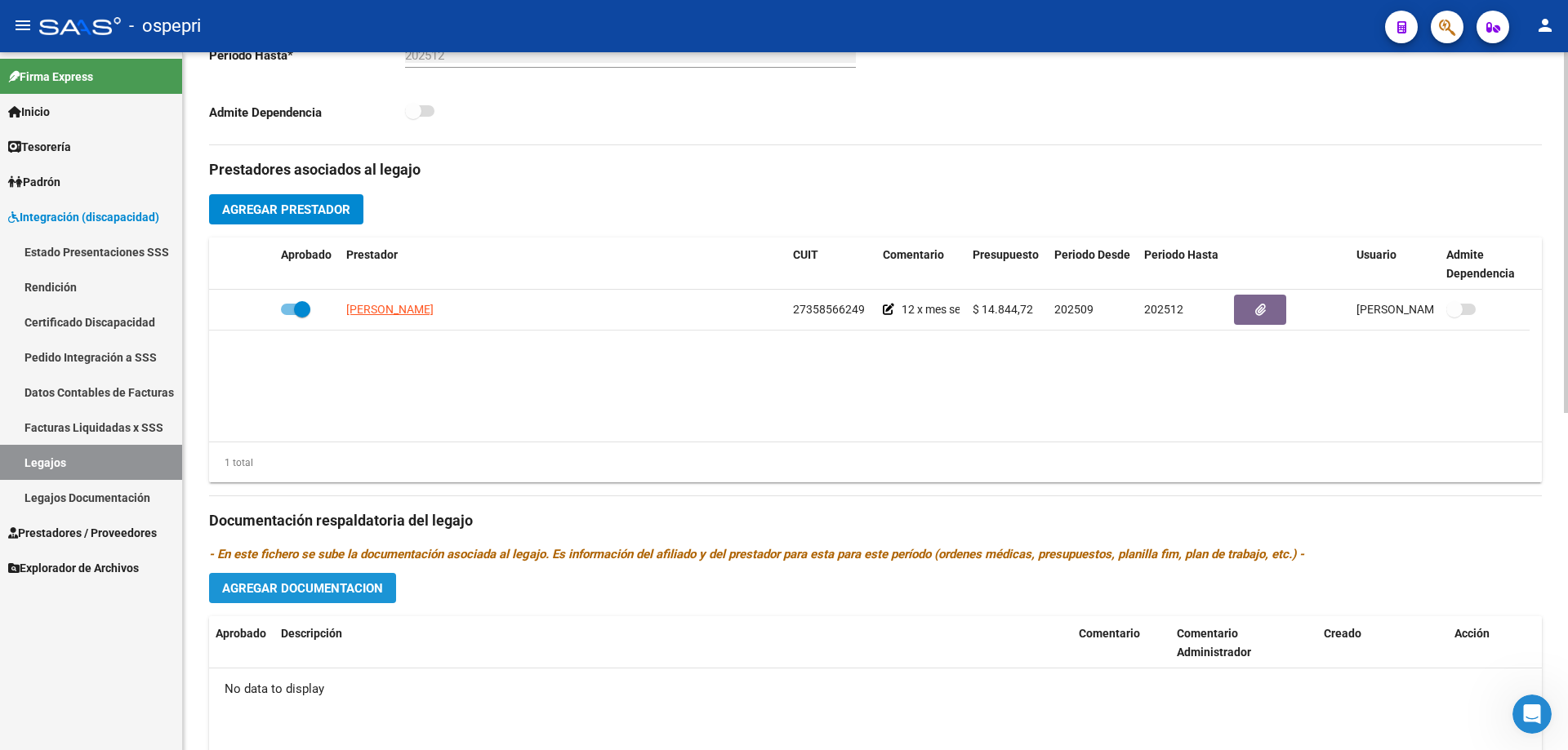
click at [344, 588] on span "Agregar Documentacion" at bounding box center [302, 587] width 161 height 14
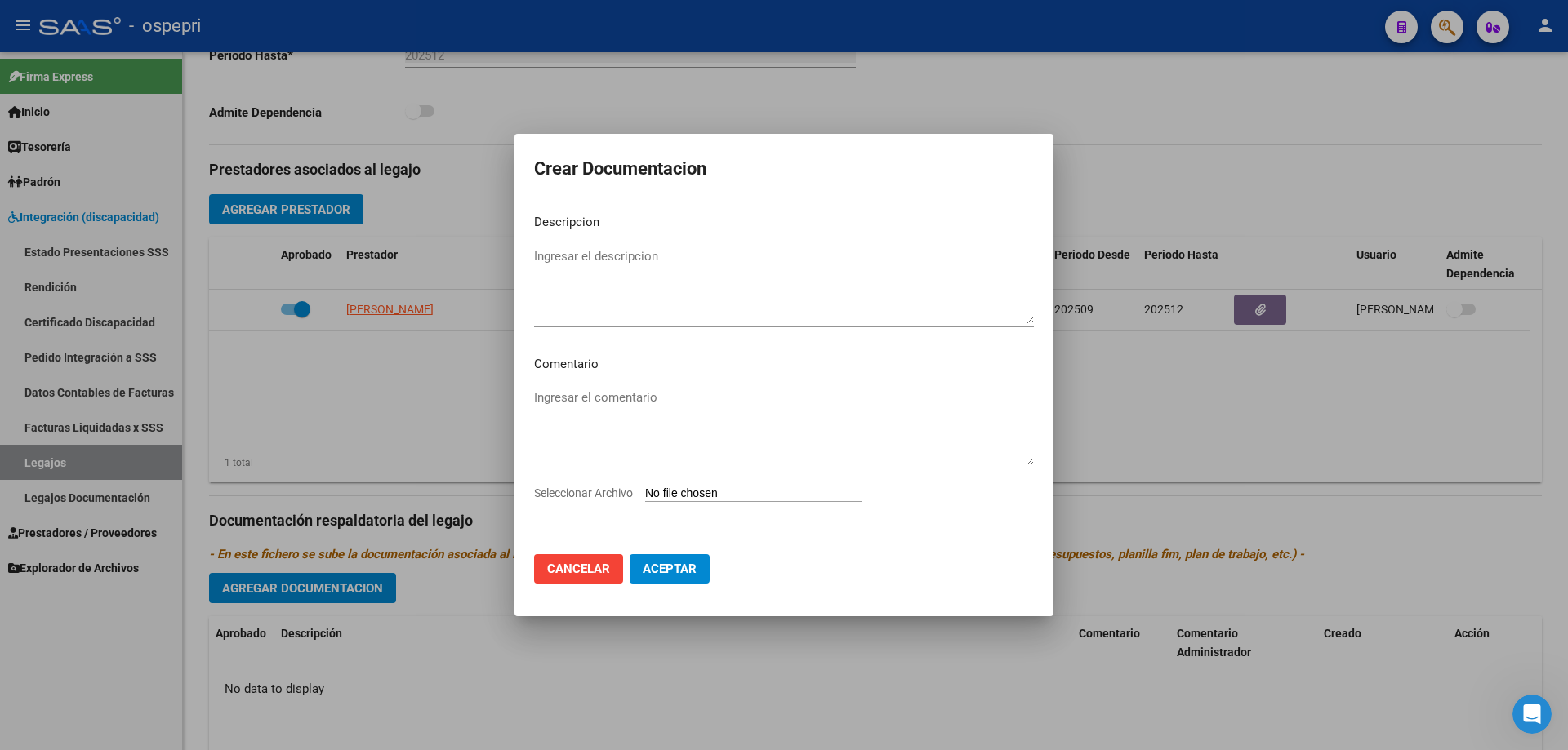
type input "C:\fakepath\23428488784 (1).pdf"
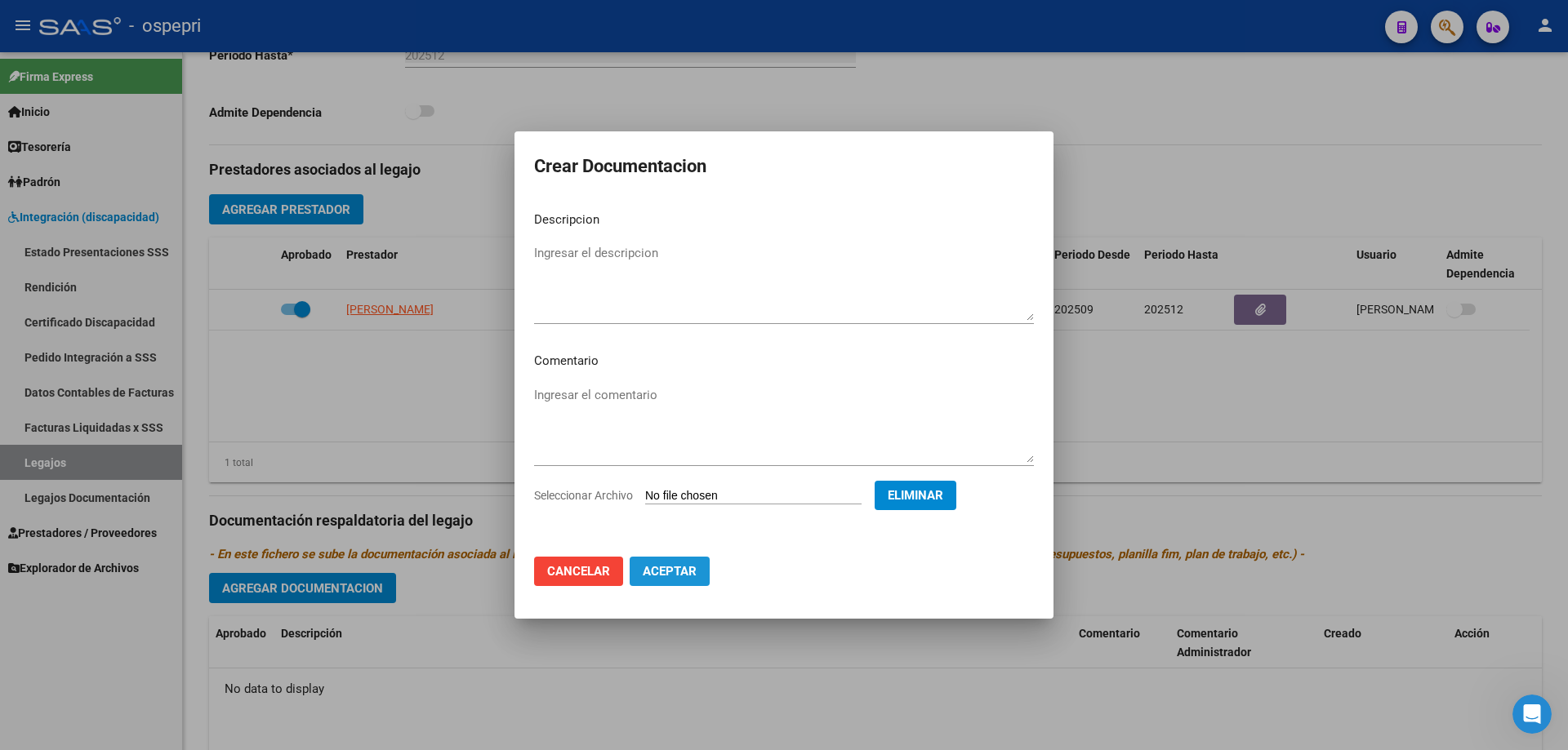
click at [673, 576] on span "Aceptar" at bounding box center [669, 570] width 54 height 14
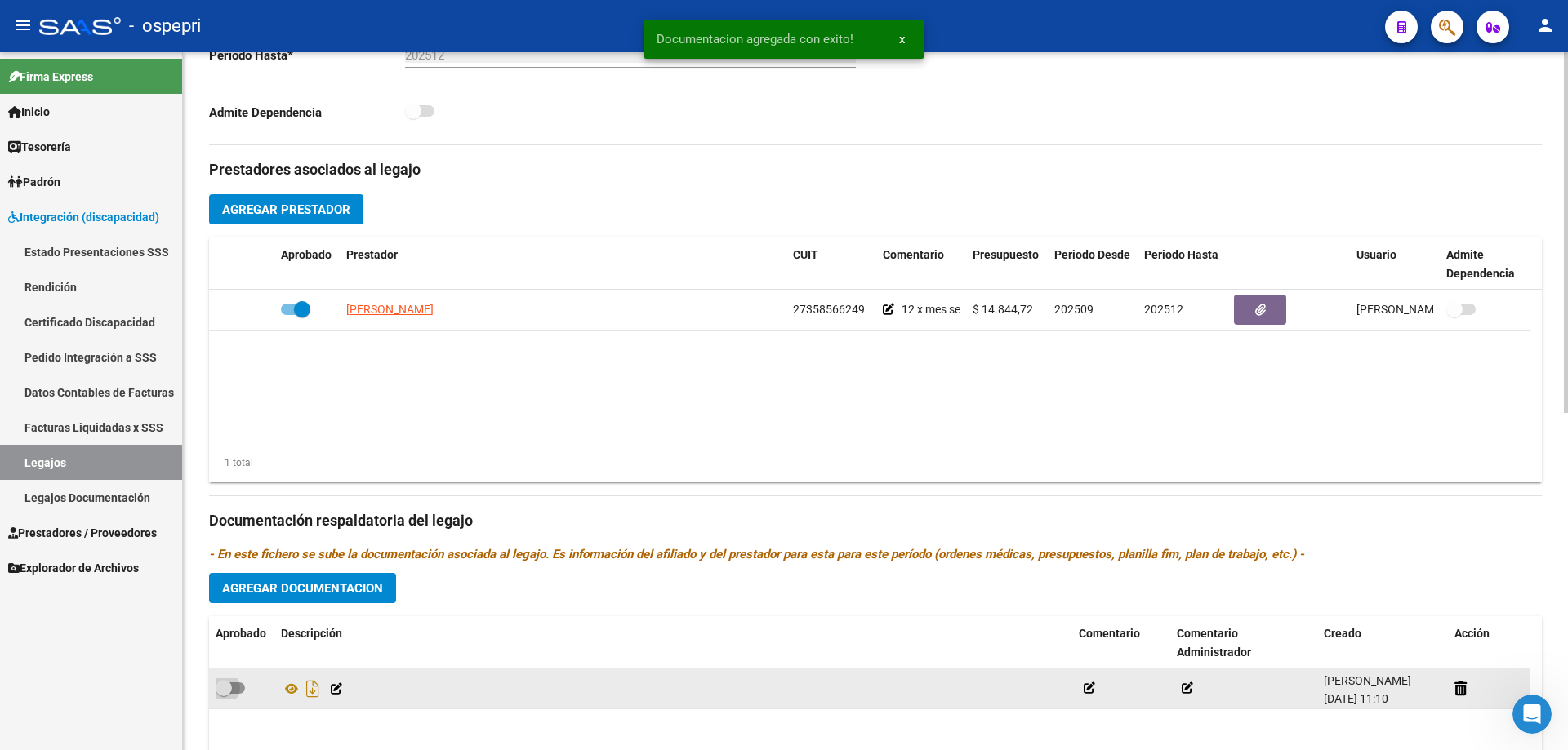
click at [235, 690] on span at bounding box center [230, 688] width 29 height 11
click at [223, 694] on input "checkbox" at bounding box center [223, 694] width 1 height 1
checkbox input "true"
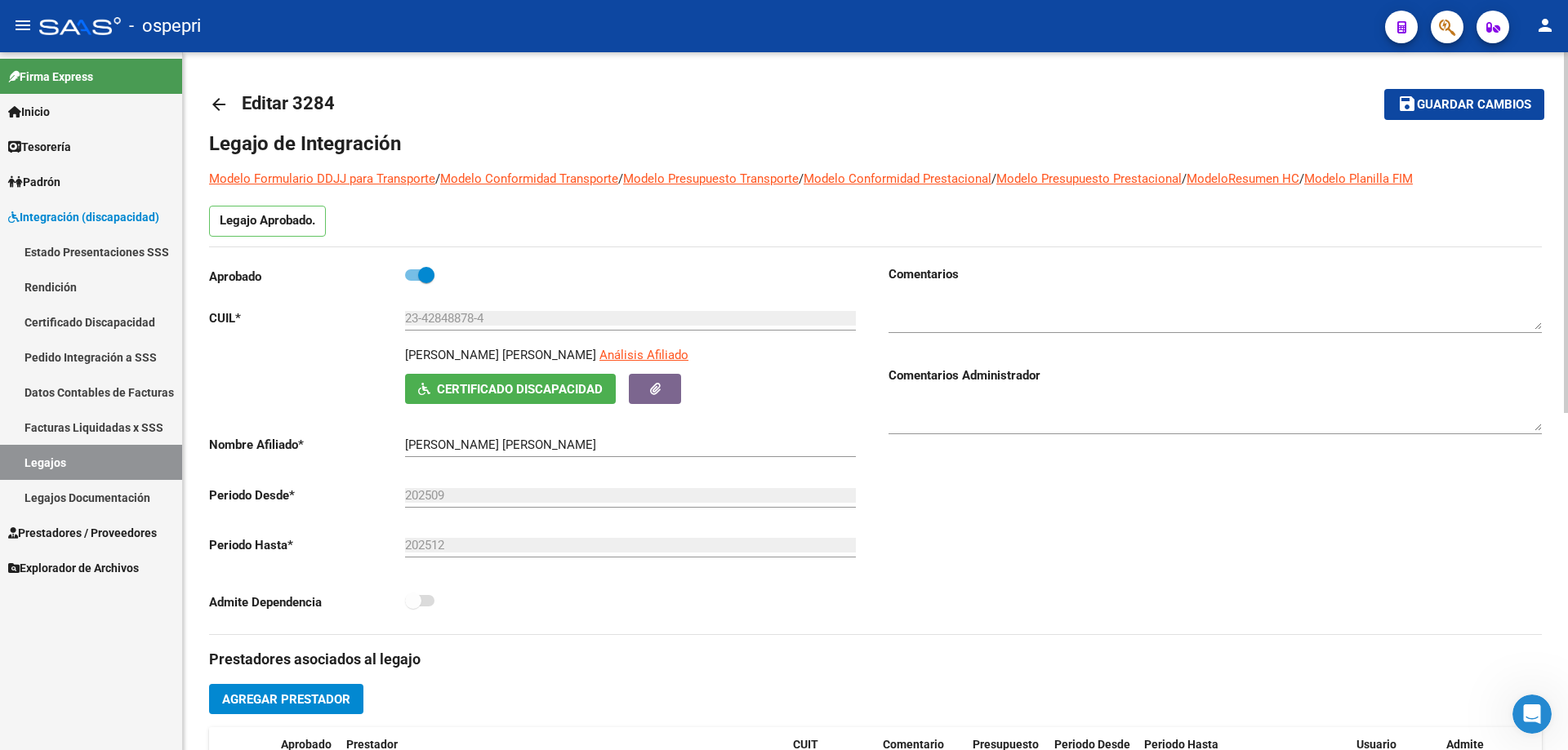
scroll to position [0, 0]
click at [1465, 103] on span "Guardar cambios" at bounding box center [1474, 105] width 114 height 14
